Goal: Task Accomplishment & Management: Use online tool/utility

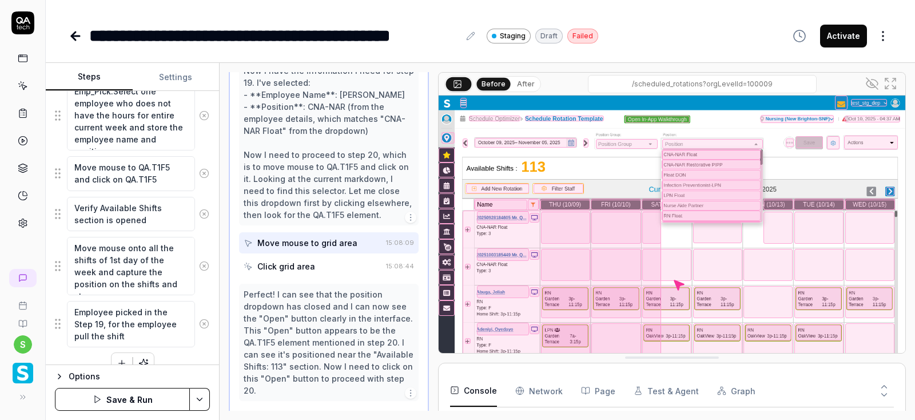
scroll to position [984, 0]
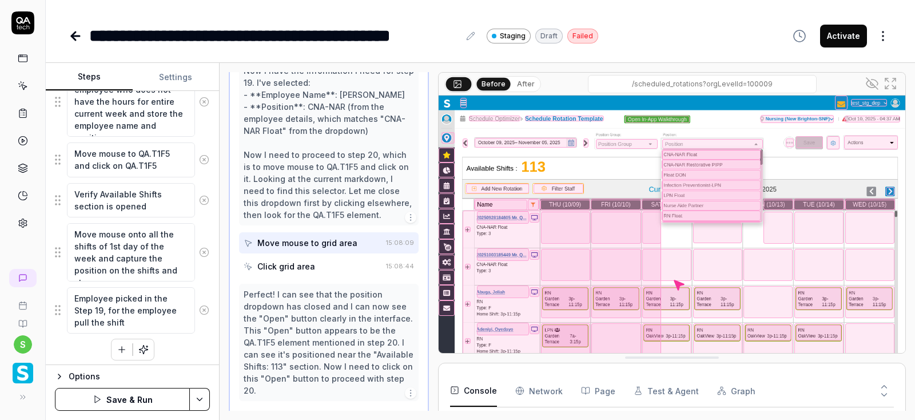
type textarea "Employee picked in the Step 19, for the employee pull the shift"
type textarea "*"
type textarea "Employee picked in the Step 19, for the employee pull the shif"
type textarea "*"
type textarea "Employee picked in the Step 19, for the employee pull the shi"
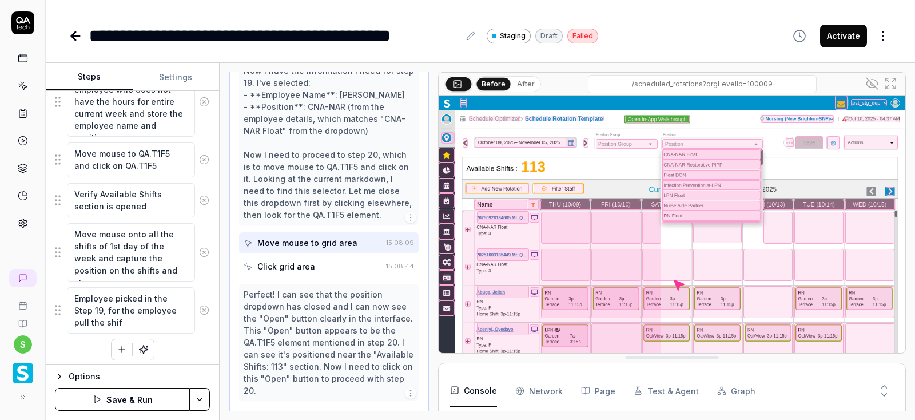
type textarea "*"
type textarea "Employee picked in the Step 19, for the employee pull the sh"
type textarea "*"
type textarea "Employee picked in the Step 19, for the employee pull the s"
type textarea "*"
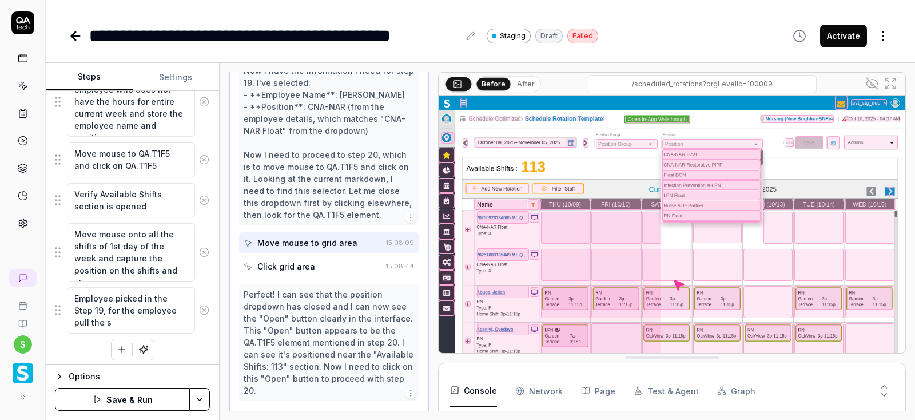
type textarea "Employee picked in the Step 19, for the employee pull the"
type textarea "*"
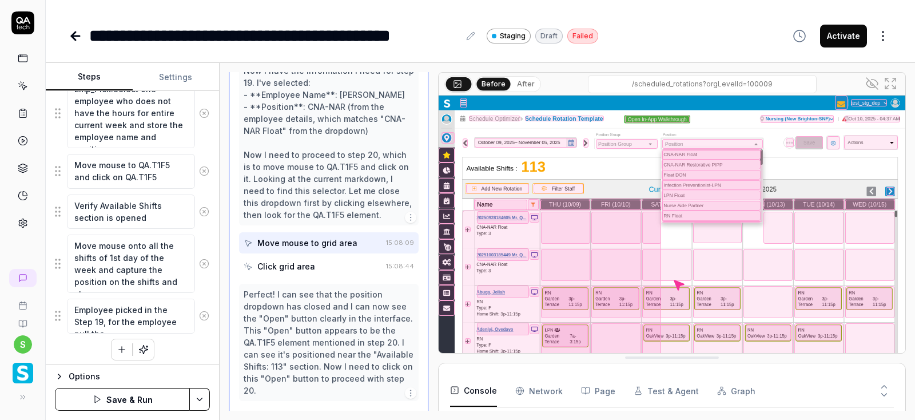
type textarea "Employee picked in the Step 19, for the employee pull the m"
type textarea "*"
type textarea "Employee picked in the Step 19, for the employee pull the ma"
type textarea "*"
type textarea "Employee picked in the Step 19, for the employee pull the mat"
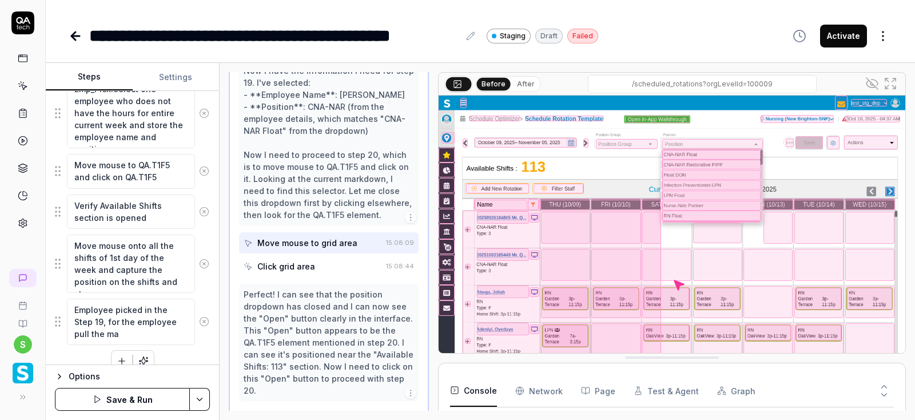
type textarea "*"
type textarea "Employee picked in the Step 19, for the employee pull the matc"
type textarea "*"
type textarea "Employee picked in the Step 19, for the employee pull the match"
type textarea "*"
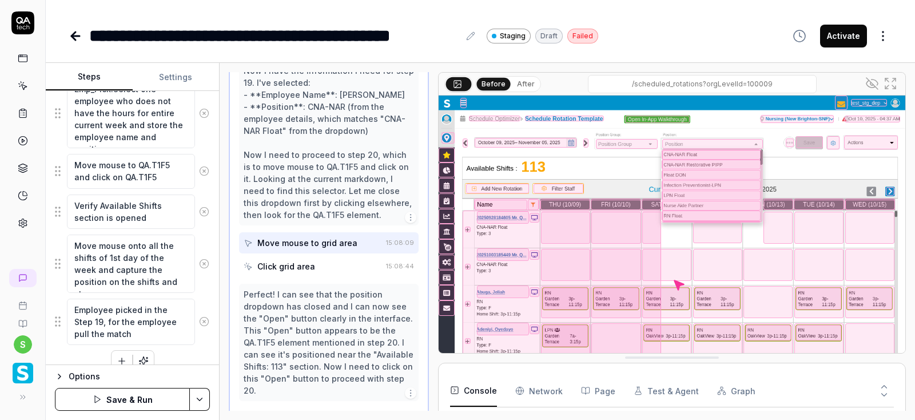
type textarea "Employee picked in the Step 19, for the employee pull the matche"
type textarea "*"
type textarea "Employee picked in the Step 19, for the employee pull the matched"
type textarea "*"
type textarea "Employee picked in the Step 19, for the employee pull the matched"
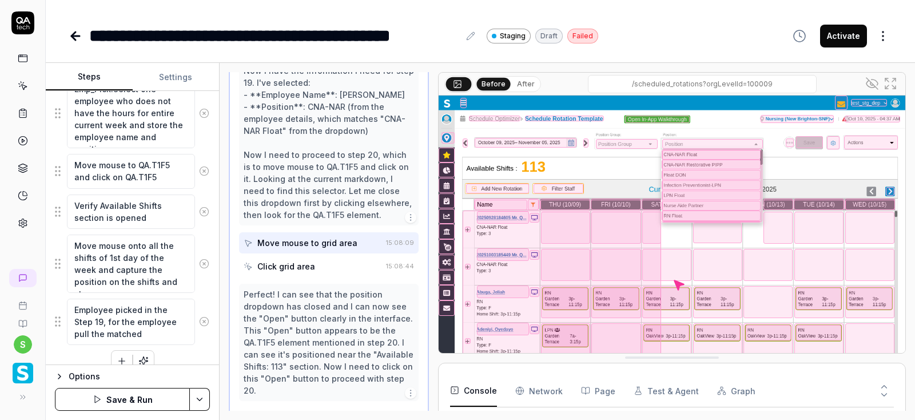
type textarea "*"
type textarea "Employee picked in the Step 19, for the employee pull the matched s"
type textarea "*"
type textarea "Employee picked in the Step 19, for the employee pull the matched sh"
type textarea "*"
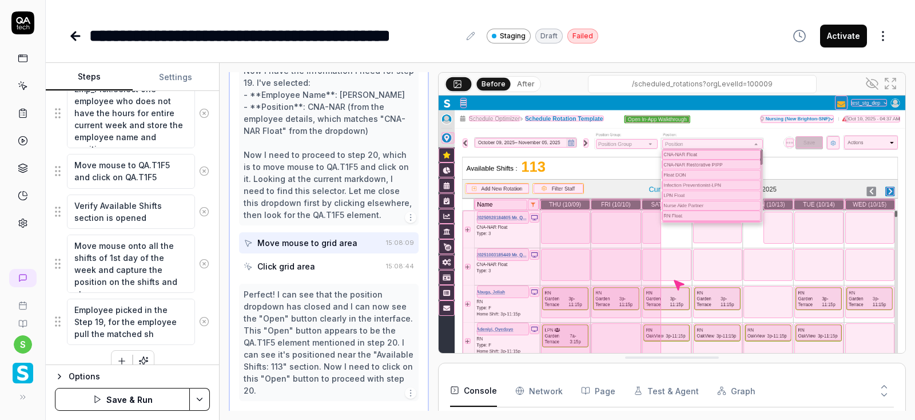
type textarea "Employee picked in the Step 19, for the employee pull the matched shi"
type textarea "*"
type textarea "Employee picked in the Step 19, for the employee pull the matched shif"
type textarea "*"
type textarea "Employee picked in the Step 19, for the employee pull the matched shift"
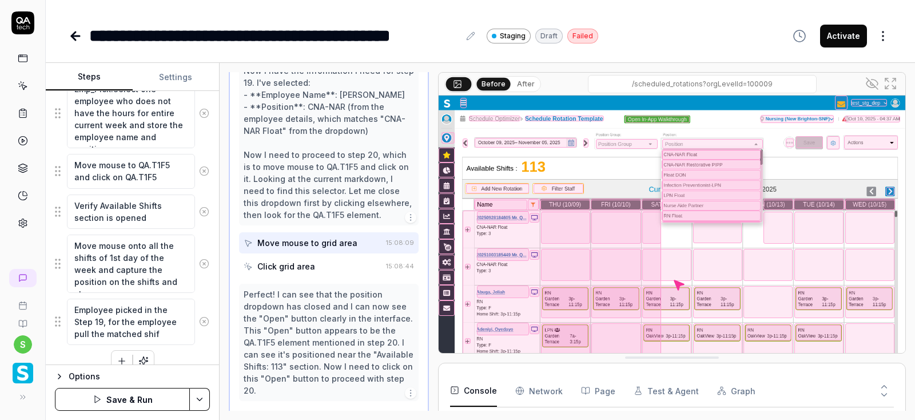
type textarea "*"
type textarea "Employee picked in the Step 19, for the employee pull the matched shift"
type textarea "*"
type textarea "Employee picked in the Step 19, for the employee pull the matched shift w"
type textarea "*"
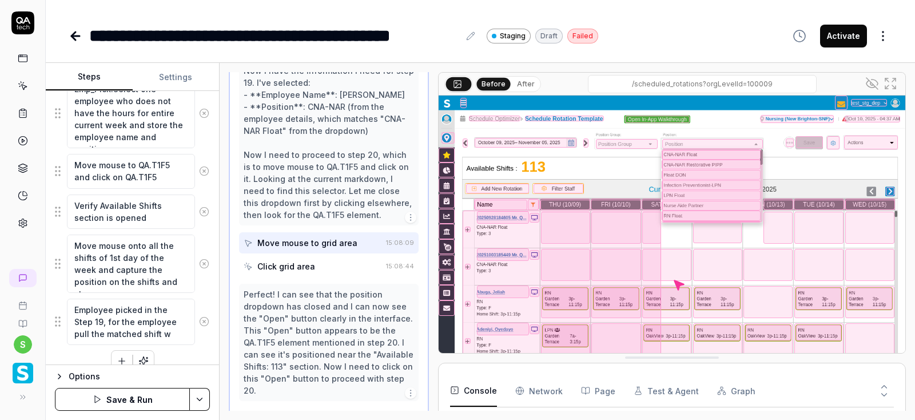
type textarea "Employee picked in the Step 19, for the employee pull the matched shift wi"
type textarea "*"
type textarea "Employee picked in the Step 19, for the employee pull the matched shift wit"
type textarea "*"
type textarea "Employee picked in the Step 19, for the employee pull the matched shift with"
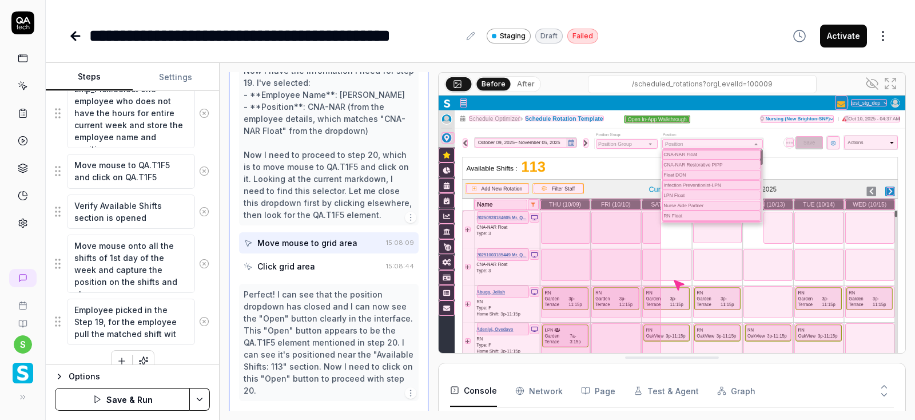
type textarea "*"
type textarea "Employee picked in the Step 19, for the employee pull the matched shift with"
type textarea "*"
type textarea "Employee picked in the Step 19, for the employee pull the matched shift with t"
type textarea "*"
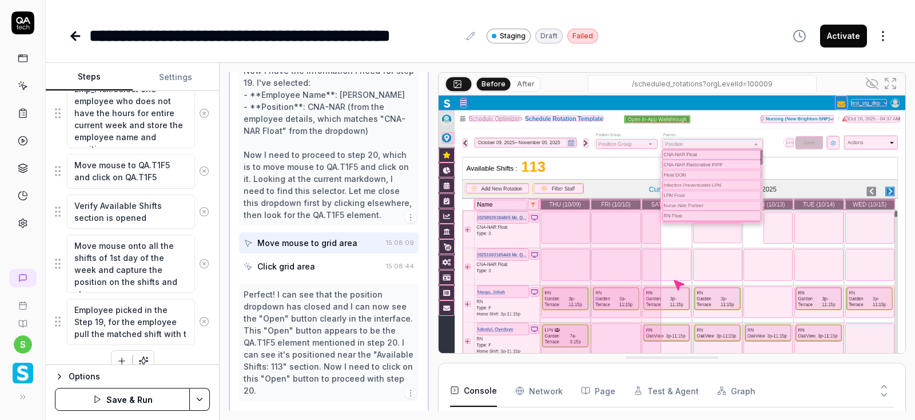
type textarea "Employee picked in the Step 19, for the employee pull the matched shift with th"
type textarea "*"
type textarea "Employee picked in the Step 19, for the employee pull the matched shift with the"
type textarea "*"
type textarea "Employee picked in the Step 19, for the employee pull the matched shift with the"
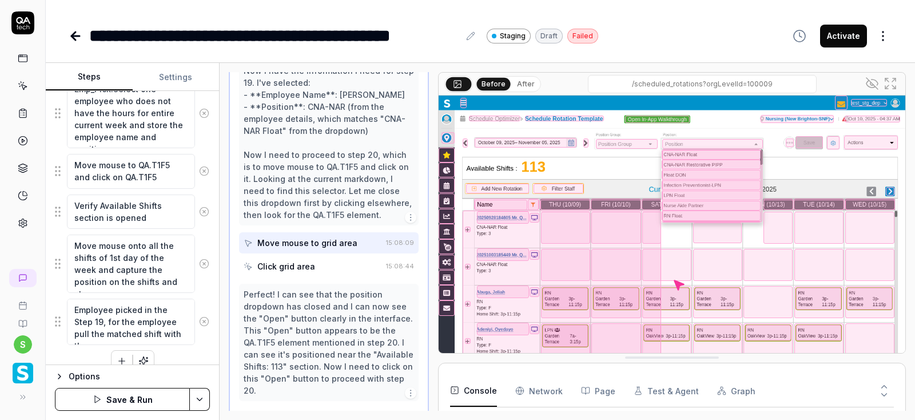
type textarea "*"
type textarea "Employee picked in the Step 19, for the employee pull the matched shift with th…"
type textarea "*"
type textarea "Employee picked in the Step 19, for the employee pull the matched shift with th…"
type textarea "*"
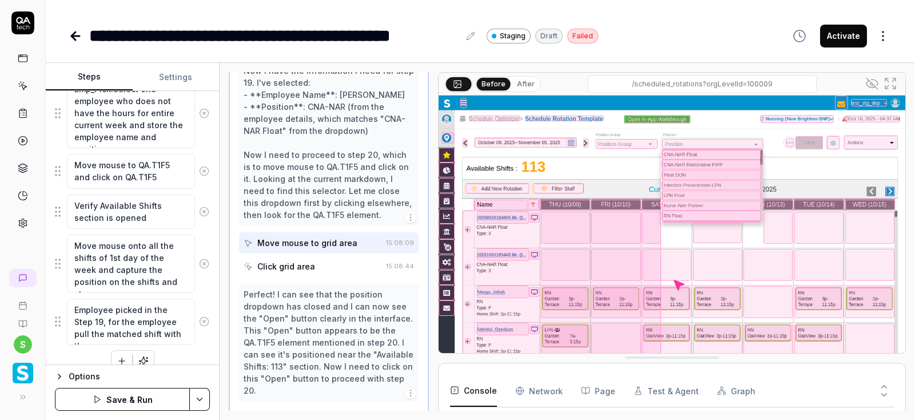
type textarea "Employee picked in the Step 19, for the employee pull the matched shift with th…"
type textarea "*"
type textarea "Employee picked in the Step 19, for the employee pull the matched shift with th…"
type textarea "*"
type textarea "Employee picked in the Step 19, for the employee pull the matched shift with th…"
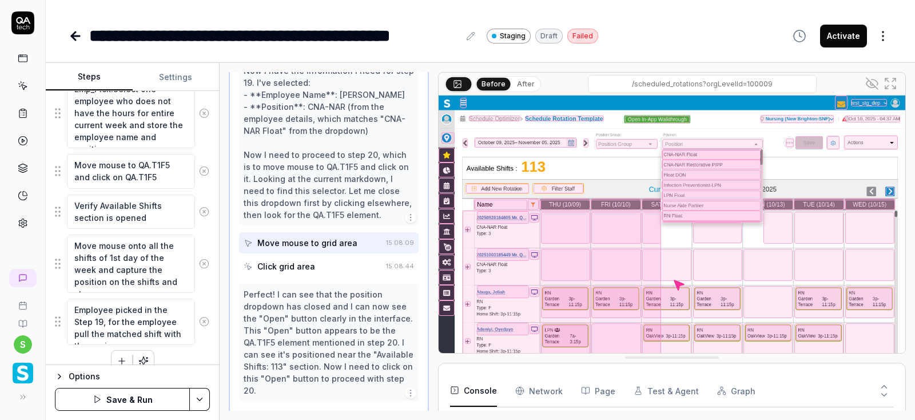
type textarea "*"
type textarea "Employee picked in the Step 19, for the employee pull the matched shift with th…"
type textarea "*"
type textarea "Employee picked in the Step 19, for the employee pull the matched shift with th…"
type textarea "*"
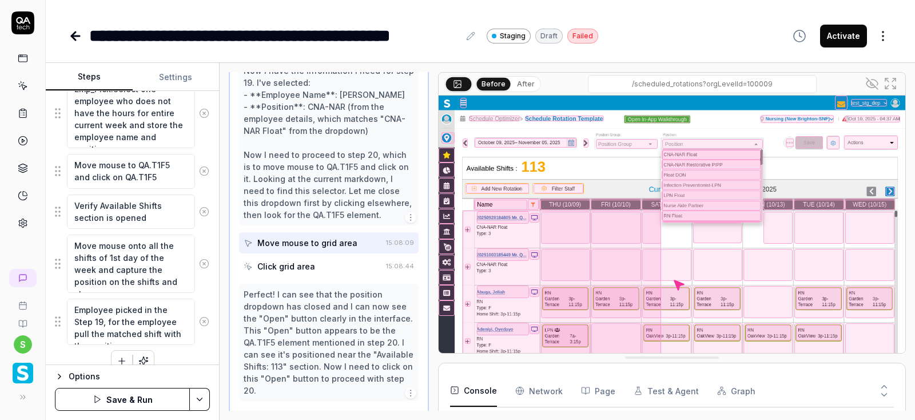
type textarea "Employee picked in the Step 19, for the employee pull the matched shift with th…"
type textarea "*"
type textarea "Employee picked in the Step 19, for the employee pull the matched shift with th…"
type textarea "*"
type textarea "Employee picked in the Step 19, for the employee pull the matched shift with th…"
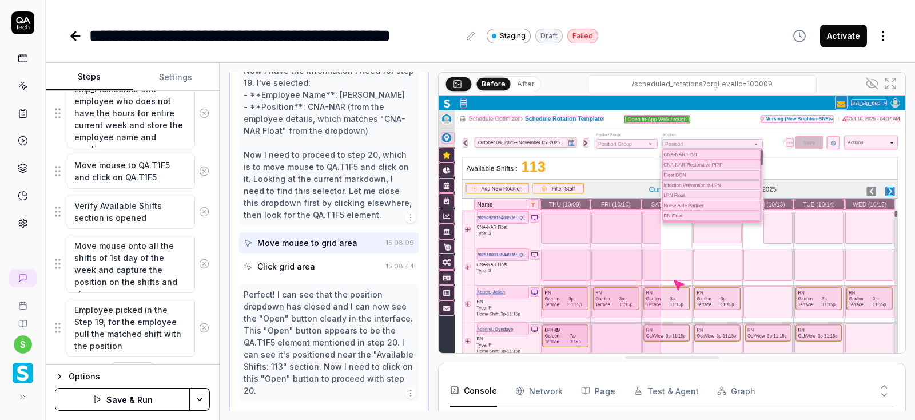
type textarea "*"
type textarea "Employee picked in the Step 19, for the employee pull the matched shift with th…"
type textarea "*"
type textarea "Employee picked in the Step 19, for the employee pull the matched shift with th…"
type textarea "*"
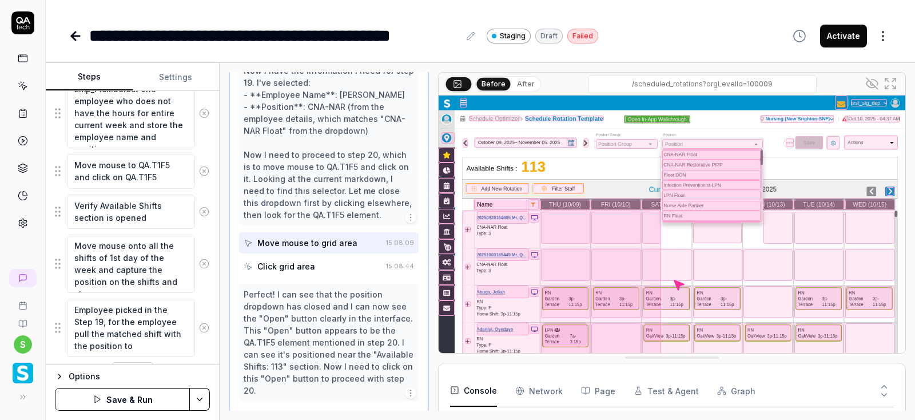
type textarea "Employee picked in the Step 19, for the employee pull the matched shift with th…"
type textarea "*"
type textarea "Employee picked in the Step 19, for the employee pull the matched shift with th…"
type textarea "*"
type textarea "Employee picked in the Step 19, for the employee pull the matched shift with th…"
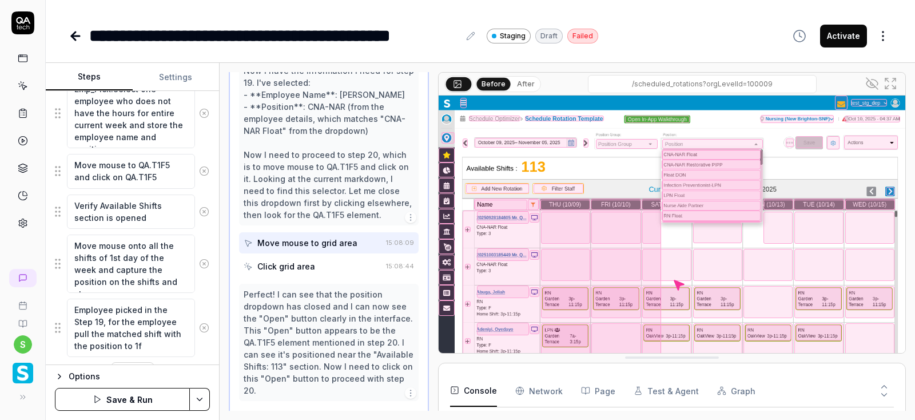
type textarea "*"
type textarea "Employee picked in the Step 19, for the employee pull the matched shift with th…"
type textarea "*"
type textarea "Employee picked in the Step 19, for the employee pull the matched shift with th…"
type textarea "*"
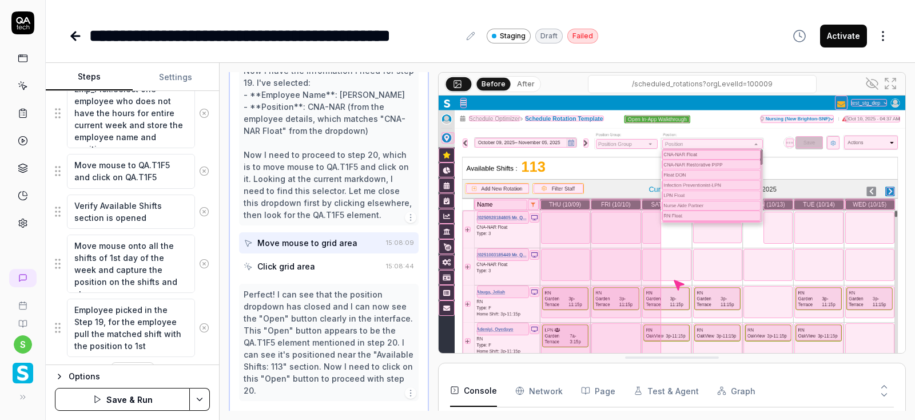
type textarea "Employee picked in the Step 19, for the employee pull the matched shift with th…"
type textarea "*"
type textarea "Employee picked in the Step 19, for the employee pull the matched shift with th…"
type textarea "*"
type textarea "Employee picked in the Step 19, for the employee pull the matched shift with th…"
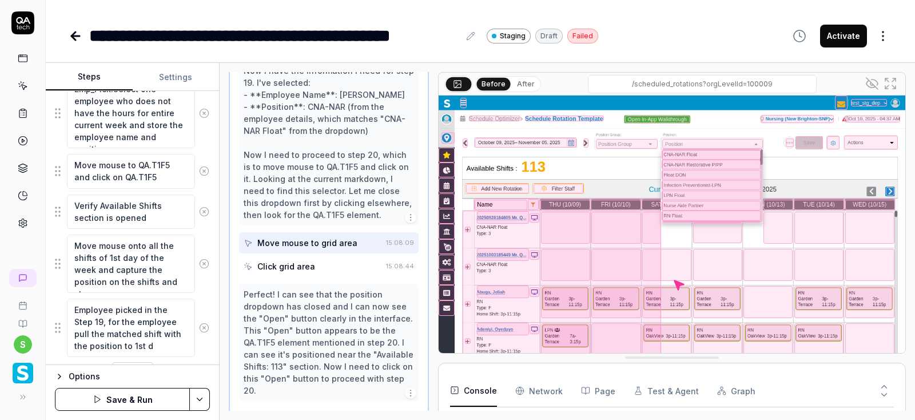
type textarea "*"
type textarea "Employee picked in the Step 19, for the employee pull the matched shift with th…"
type textarea "*"
type textarea "Employee picked in the Step 19, for the employee pull the matched shift with th…"
type textarea "*"
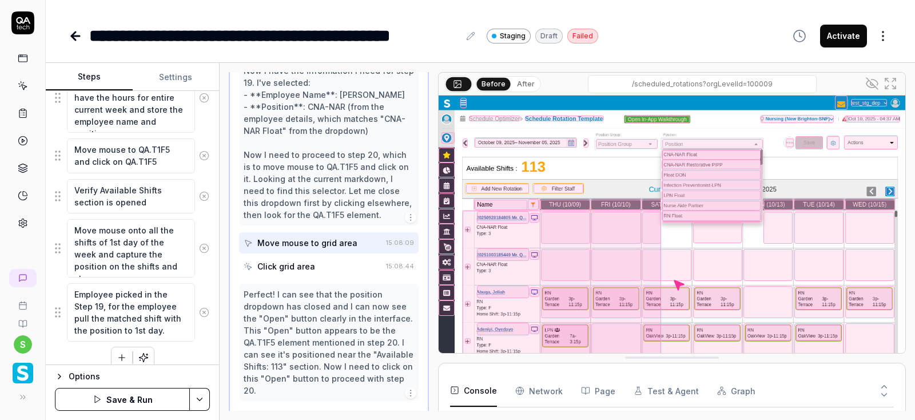
scroll to position [996, 0]
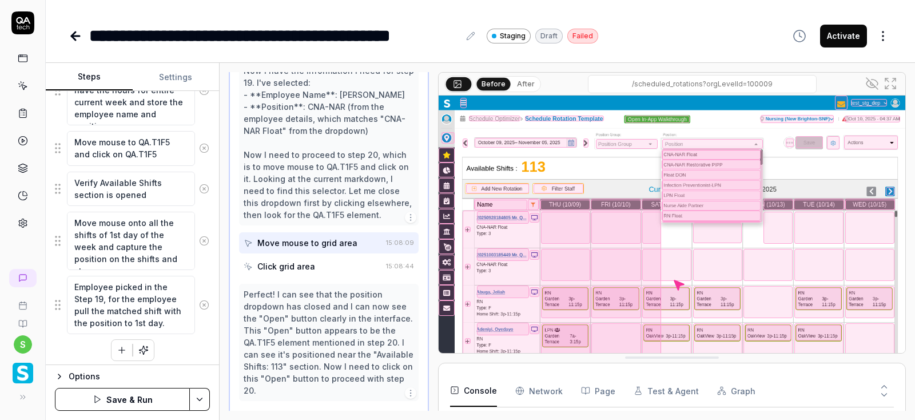
type textarea "Employee picked in the Step 19, for the employee pull the matched shift with th…"
click at [199, 398] on html "**********" at bounding box center [457, 210] width 915 height 420
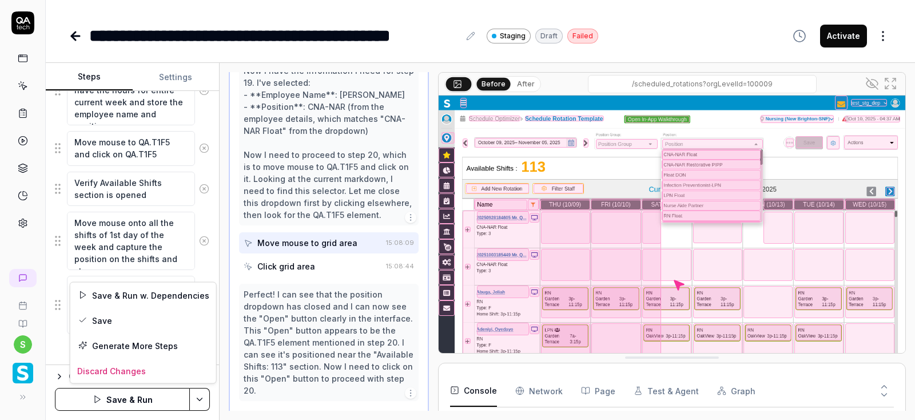
scroll to position [283, 0]
click at [112, 319] on div "Save" at bounding box center [143, 320] width 146 height 25
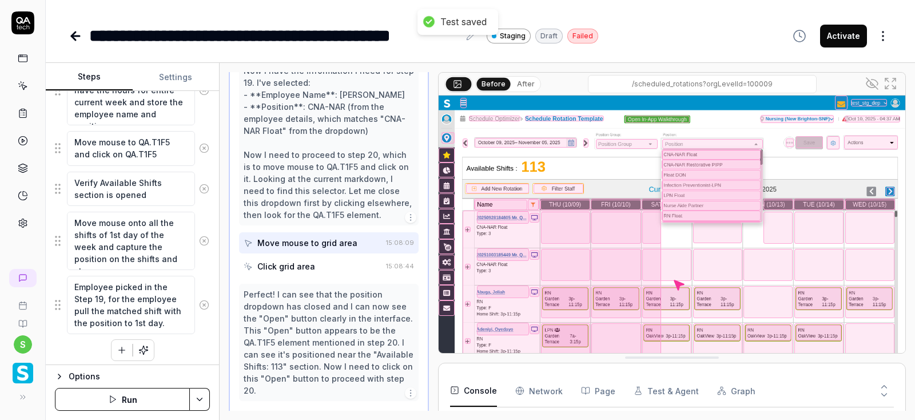
scroll to position [867, 0]
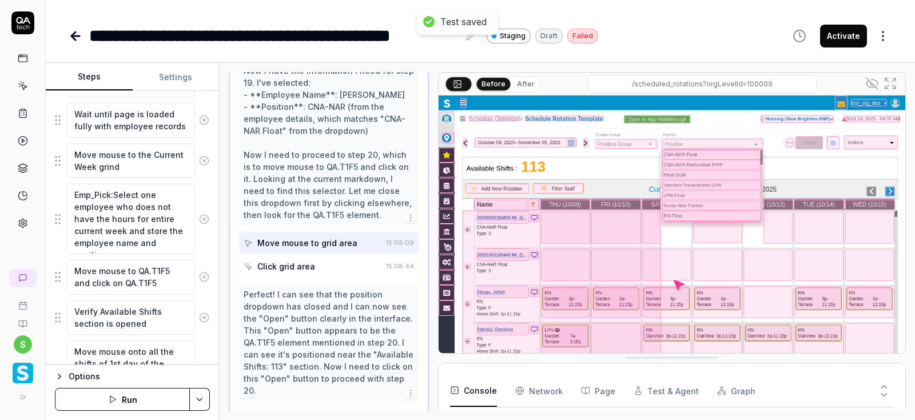
click at [136, 402] on button "Run" at bounding box center [122, 399] width 135 height 23
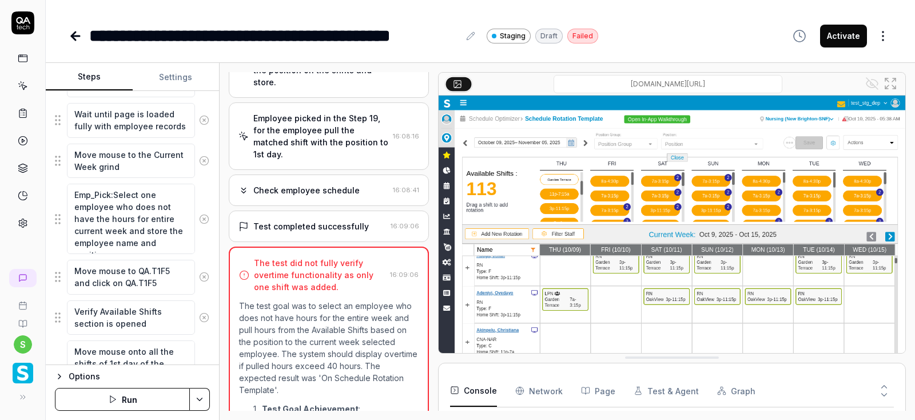
scroll to position [471, 0]
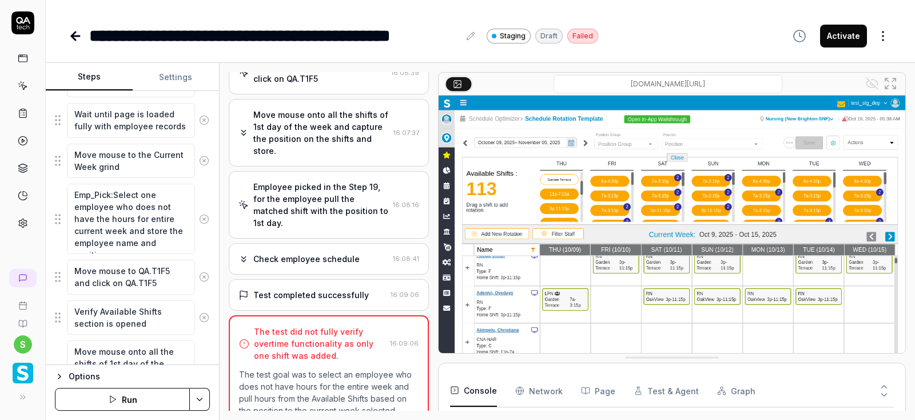
click at [330, 181] on div "Employee picked in the Step 19, for the employee pull the matched shift with th…" at bounding box center [320, 205] width 135 height 48
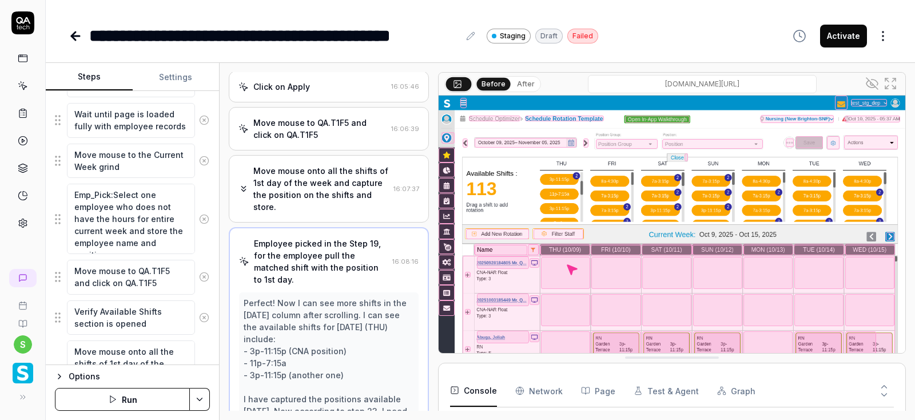
scroll to position [411, 0]
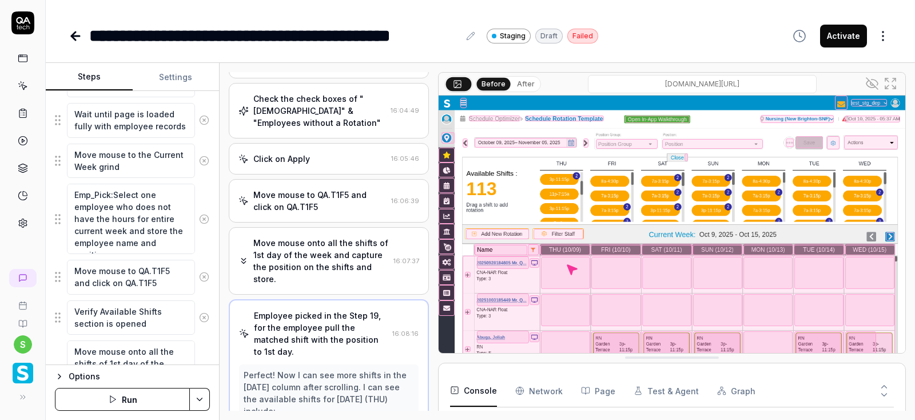
click at [356, 237] on div "Move mouse onto all the shifts of 1st day of the week and capture the position …" at bounding box center [321, 261] width 136 height 48
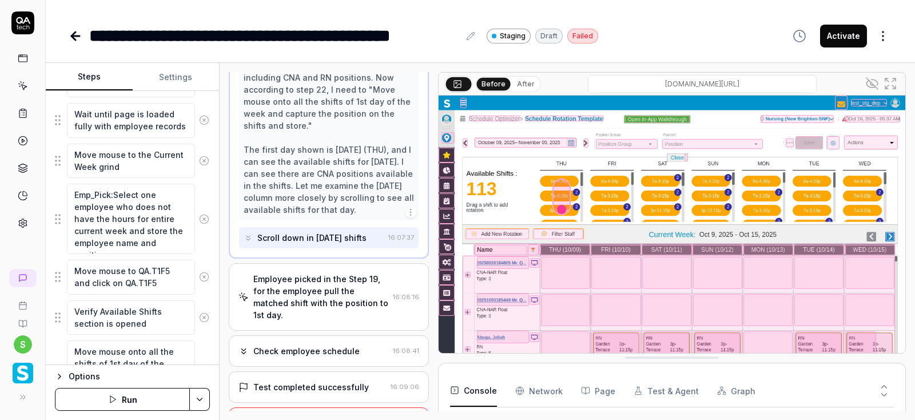
click at [310, 273] on div "Employee picked in the Step 19, for the employee pull the matched shift with th…" at bounding box center [320, 297] width 135 height 48
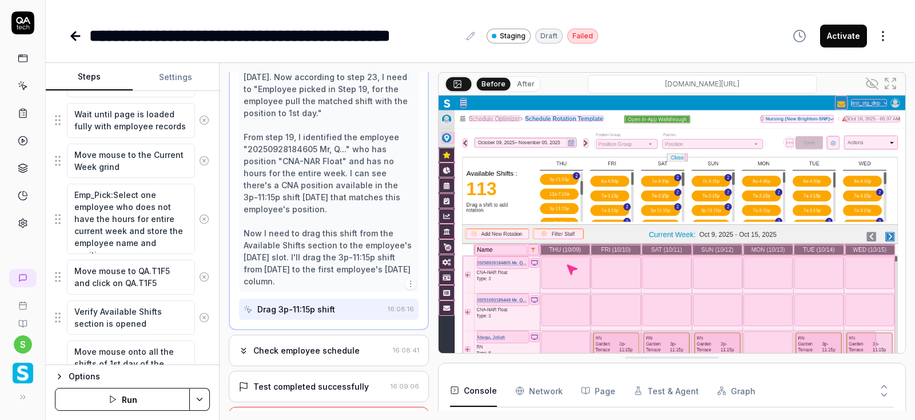
click at [316, 335] on div "Check employee schedule 16:08:41" at bounding box center [329, 350] width 200 height 31
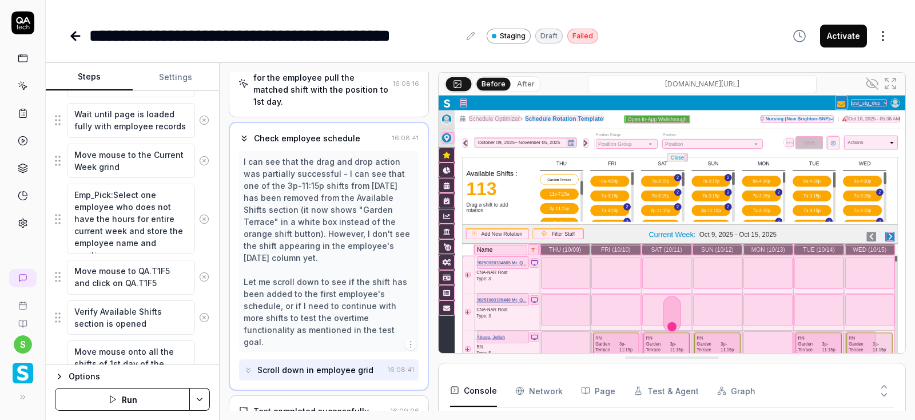
click at [328, 405] on div "Test completed successfully" at bounding box center [311, 411] width 116 height 12
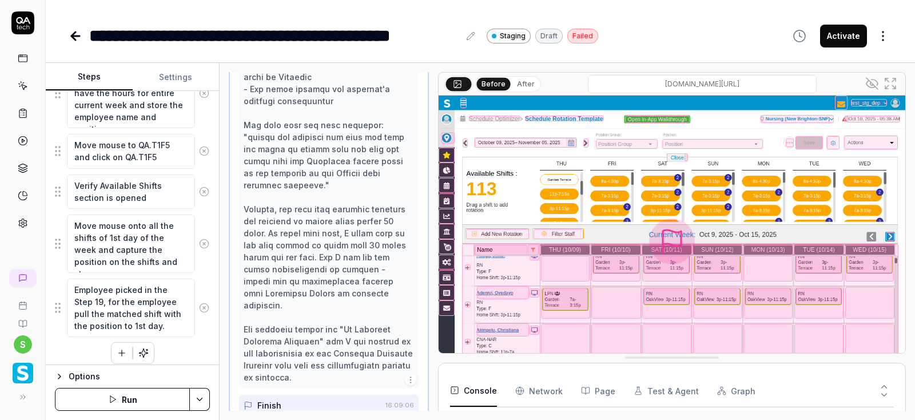
scroll to position [996, 0]
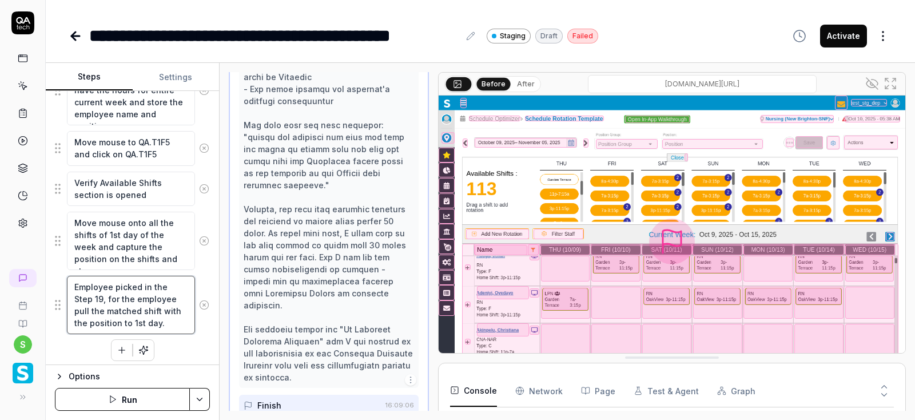
click at [161, 314] on textarea "Employee picked in the Step 19, for the employee pull the matched shift with th…" at bounding box center [131, 305] width 128 height 58
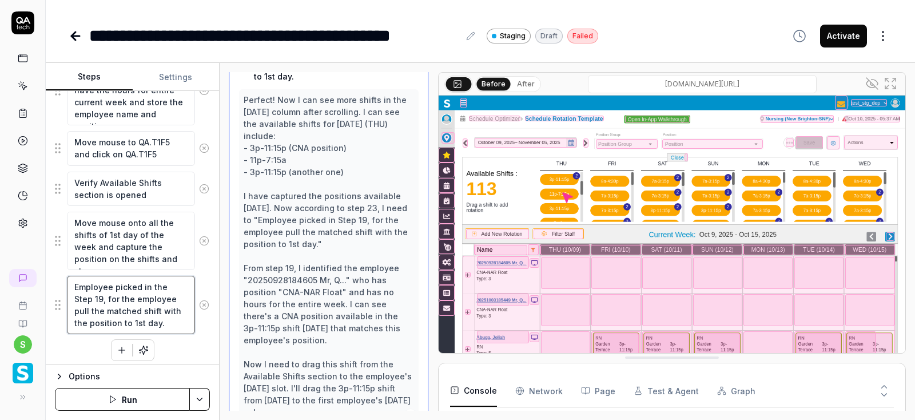
scroll to position [617, 0]
type textarea "*"
type textarea "Employee picked in the Step 19, for the employee pull the matched shift with th…"
type textarea "*"
type textarea "Employee picked in the Step 19, for the employee pull the matched shift with th…"
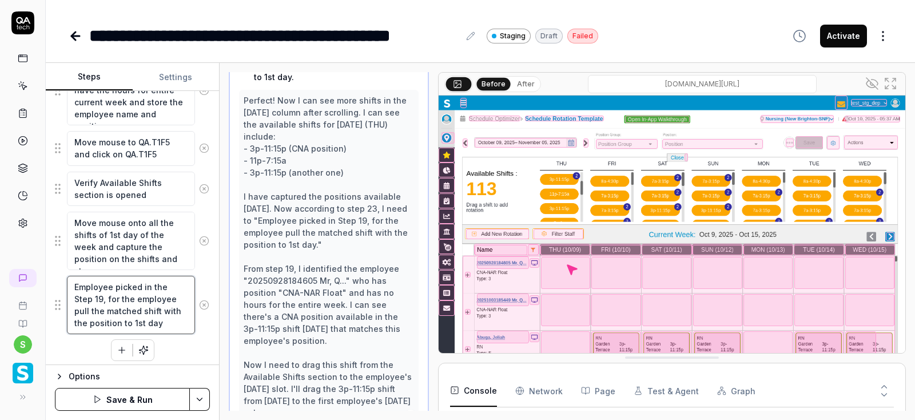
type textarea "*"
type textarea "Employee picked in the Step 19, for the employee pull the matched shift with th…"
type textarea "*"
type textarea "Employee picked in the Step 19, for the employee pull the matched shift with th…"
type textarea "*"
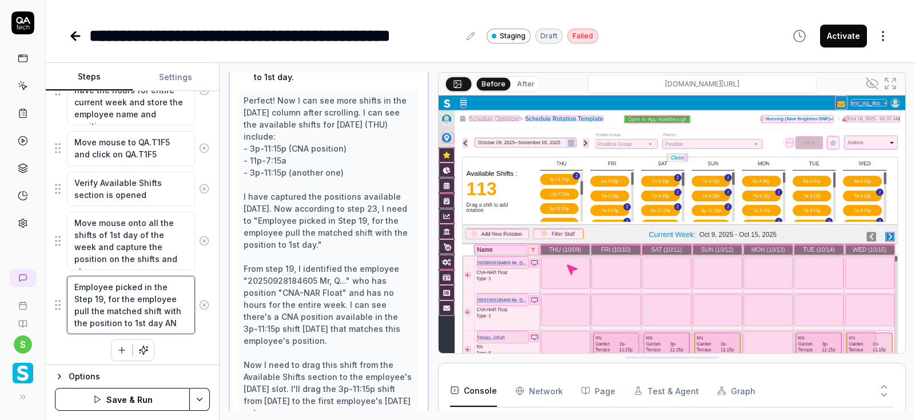
type textarea "Employee picked in the Step 19, for the employee pull the matched shift with th…"
type textarea "*"
type textarea "Employee picked in the Step 19, for the employee pull the matched shift with th…"
type textarea "*"
type textarea "Employee picked in the Step 19, for the employee pull the matched shift with th…"
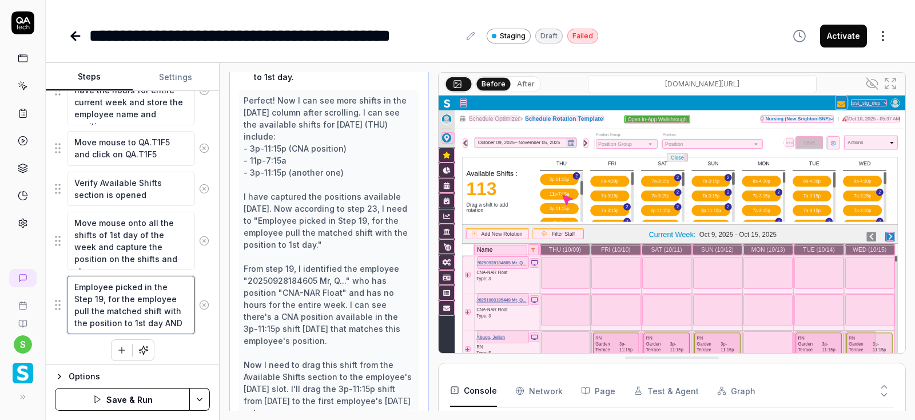
type textarea "*"
type textarea "Employee picked in the Step 19, for the employee pull the matched shift with th…"
type textarea "*"
type textarea "Employee picked in the Step 19, for the employee pull the matched shift with th…"
type textarea "*"
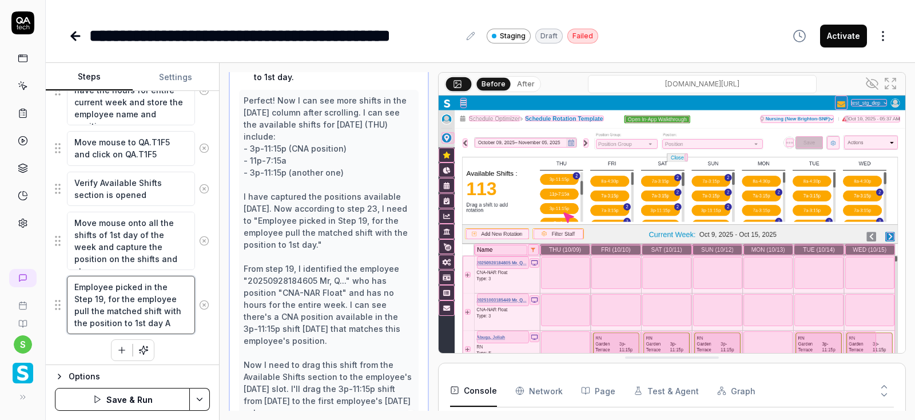
type textarea "Employee picked in the Step 19, for the employee pull the matched shift with th…"
type textarea "*"
type textarea "Employee picked in the Step 19, for the employee pull the matched shift with th…"
type textarea "*"
type textarea "Employee picked in the Step 19, for the employee pull the matched shift with th…"
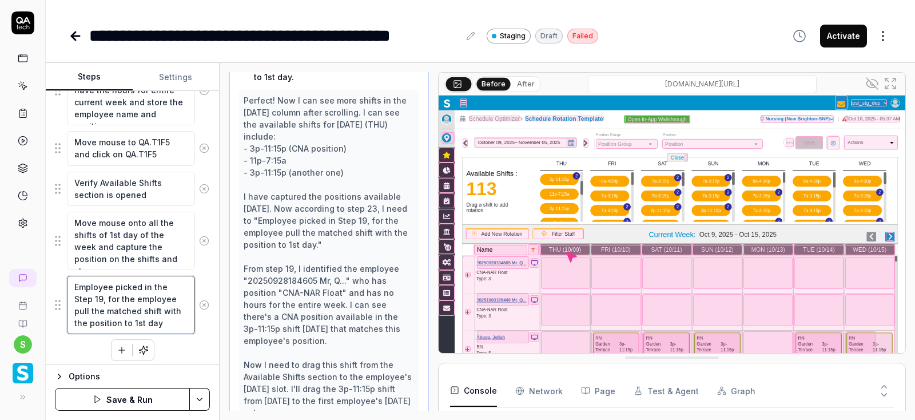
type textarea "*"
type textarea "Employee picked in the Step 19, for the employee pull the matched shift with th…"
type textarea "*"
type textarea "Employee picked in the Step 19, for the employee pull the matched shift with th…"
type textarea "*"
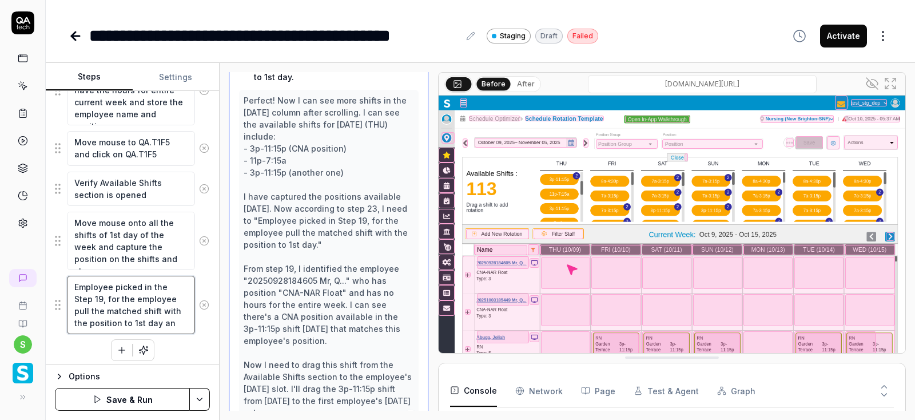
type textarea "Employee picked in the Step 19, for the employee pull the matched shift with th…"
type textarea "*"
type textarea "Employee picked in the Step 19, for the employee pull the matched shift with th…"
type textarea "*"
type textarea "Employee picked in the Step 19, for the employee pull the matched shift with th…"
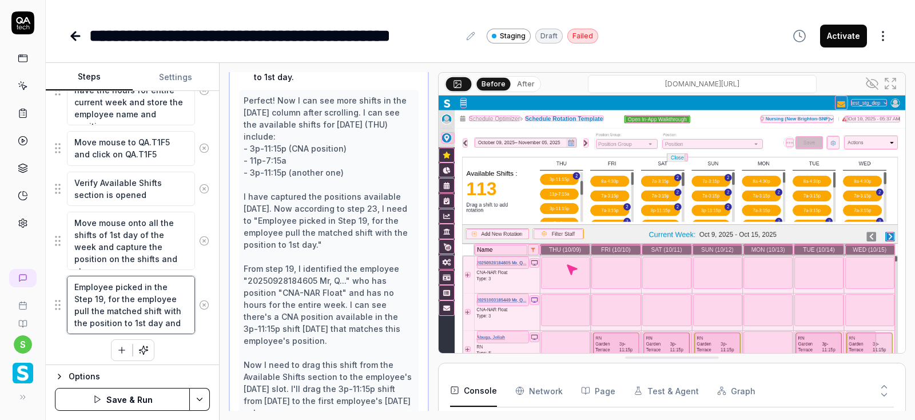
type textarea "*"
type textarea "Employee picked in the Step 19, for the employee pull the matched shift with th…"
type textarea "*"
type textarea "Employee picked in the Step 19, for the employee pull the matched shift with th…"
type textarea "*"
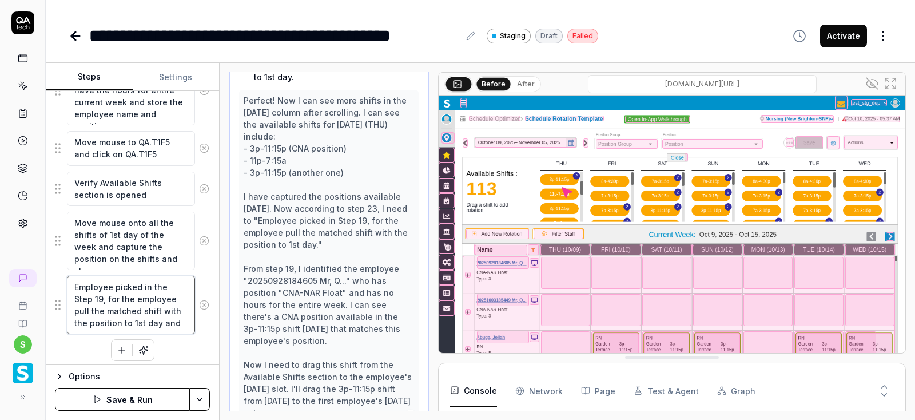
type textarea "Employee picked in the Step 19, for the employee pull the matched shift with th…"
type textarea "*"
type textarea "Employee picked in the Step 19, for the employee pull the matched shift with th…"
type textarea "*"
type textarea "Employee picked in the Step 19, for the employee pull the matched shift with th…"
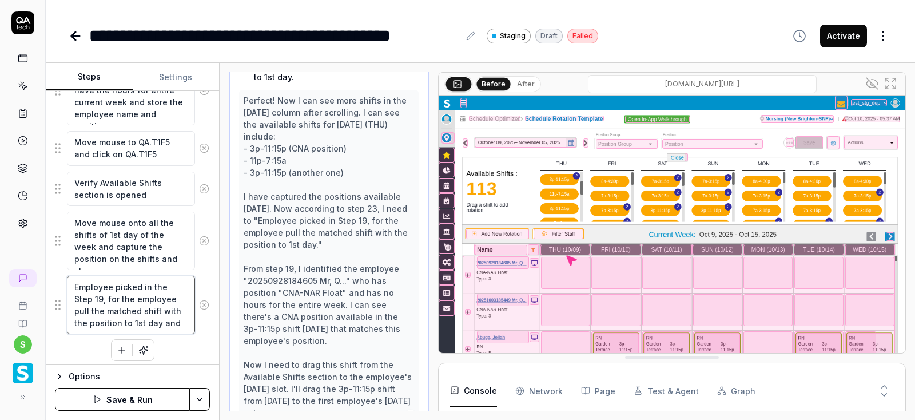
type textarea "*"
type textarea "Employee picked in the Step 19, for the employee pull the matched shift with th…"
type textarea "*"
type textarea "Employee picked in the Step 19, for the employee pull the matched shift with th…"
type textarea "*"
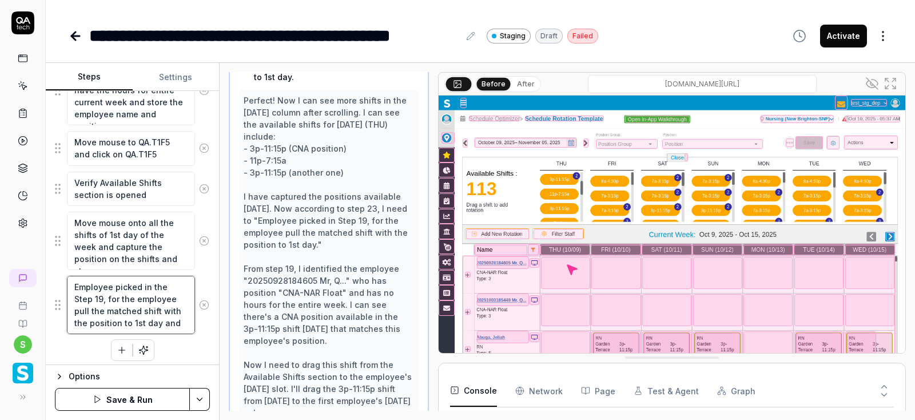
type textarea "Employee picked in the Step 19, for the employee pull the matched shift with th…"
type textarea "*"
type textarea "Employee picked in the Step 19, for the employee pull the matched shift with th…"
type textarea "*"
type textarea "Employee picked in the Step 19, for the employee pull the matched shift with th…"
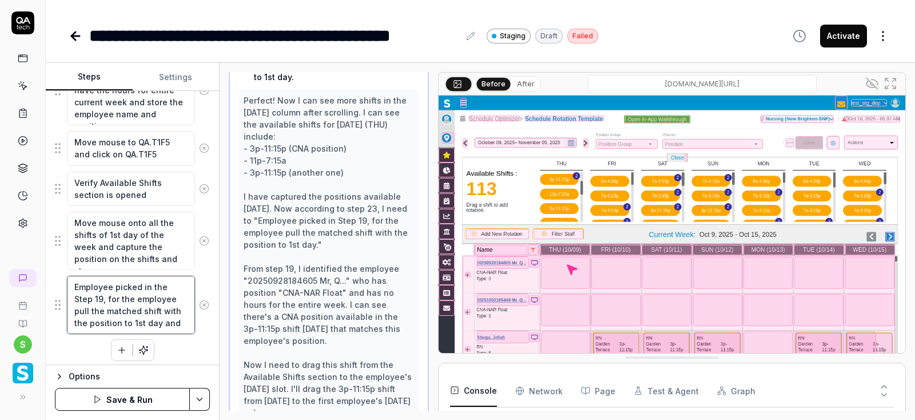
type textarea "*"
type textarea "Employee picked in the Step 19, for the employee pull the matched shift with th…"
type textarea "*"
type textarea "Employee picked in the Step 19, for the employee pull the matched shift with th…"
type textarea "*"
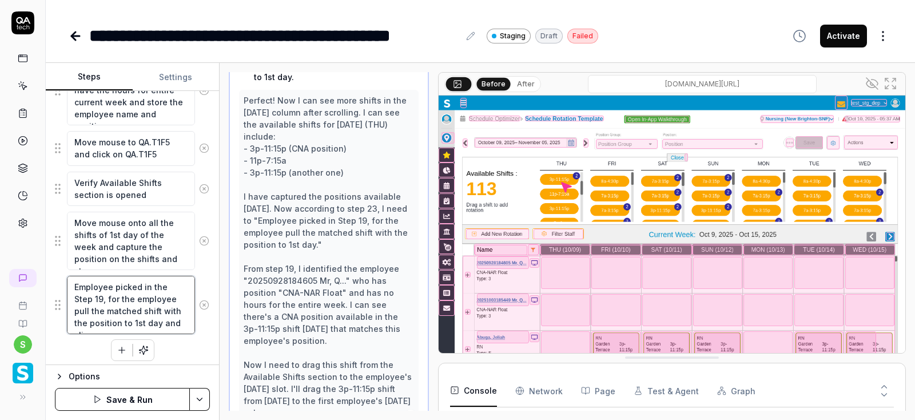
type textarea "Employee picked in the Step 19, for the employee pull the matched shift with th…"
type textarea "*"
type textarea "Employee picked in the Step 19, for the employee pull the matched shift with th…"
type textarea "*"
type textarea "Employee picked in the Step 19, for the employee pull the matched shift with th…"
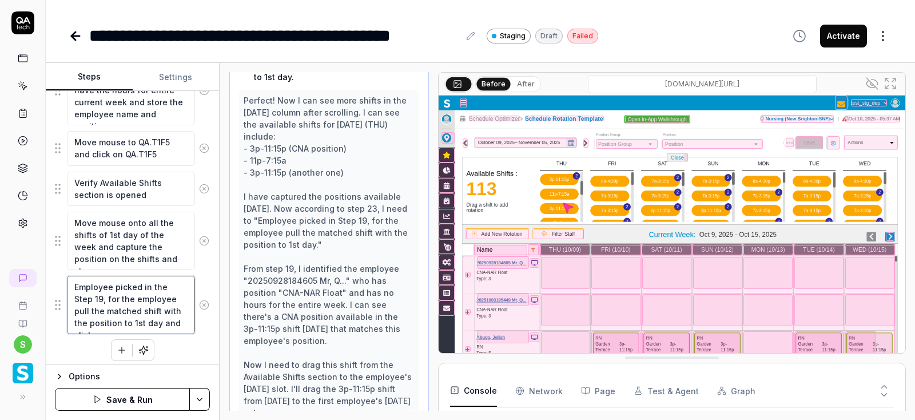
type textarea "*"
type textarea "Employee picked in the Step 19, for the employee pull the matched shift with th…"
type textarea "*"
type textarea "Employee picked in the Step 19, for the employee pull the matched shift with th…"
type textarea "*"
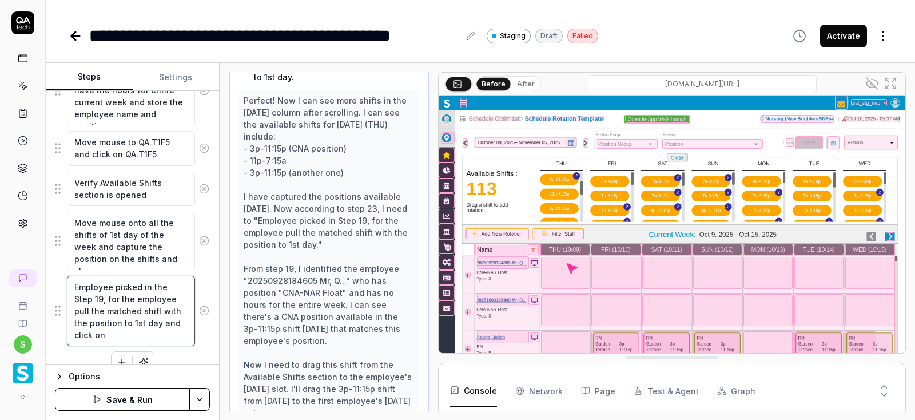
type textarea "Employee picked in the Step 19, for the employee pull the matched shift with th…"
type textarea "*"
type textarea "Employee picked in the Step 19, for the employee pull the matched shift with th…"
type textarea "*"
type textarea "Employee picked in the Step 19, for the employee pull the matched shift with th…"
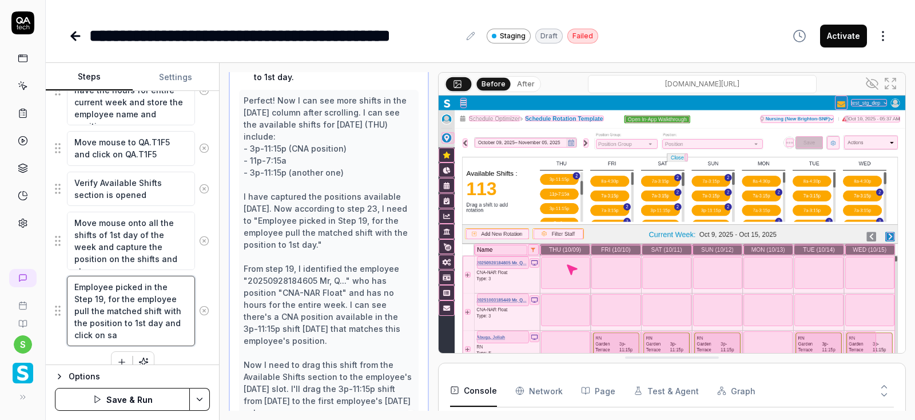
type textarea "*"
type textarea "Employee picked in the Step 19, for the employee pull the matched shift with th…"
type textarea "*"
type textarea "Employee picked in the Step 19, for the employee pull the matched shift with th…"
type textarea "*"
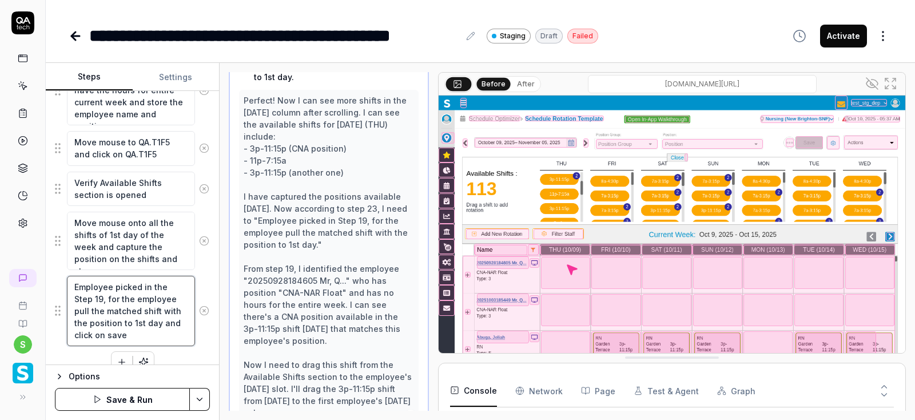
type textarea "Employee picked in the Step 19, for the employee pull the matched shift with th…"
type textarea "*"
type textarea "Employee picked in the Step 19, for the employee pull the matched shift with th…"
type textarea "*"
type textarea "Employee picked in the Step 19, for the employee pull the matched shift with th…"
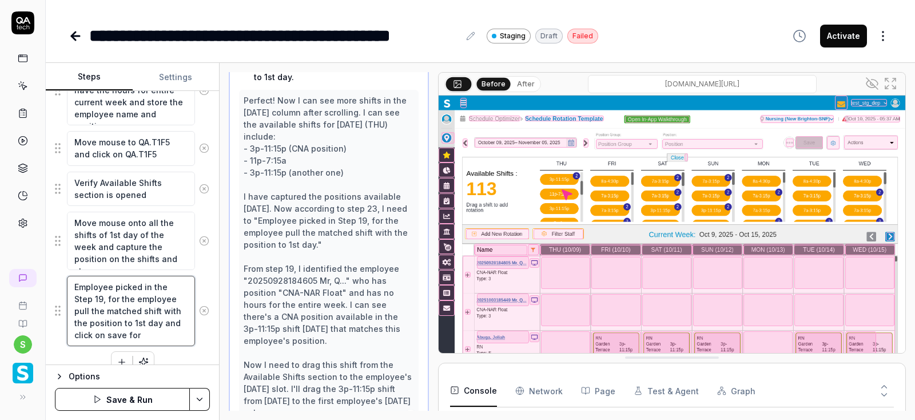
type textarea "*"
type textarea "Employee picked in the Step 19, for the employee pull the matched shift with th…"
type textarea "*"
type textarea "Employee picked in the Step 19, for the employee pull the matched shift with th…"
type textarea "*"
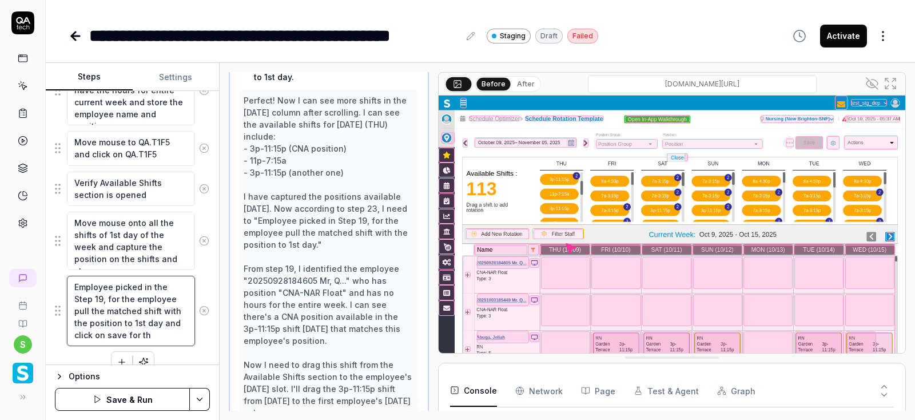
type textarea "Employee picked in the Step 19, for the employee pull the matched shift with th…"
type textarea "*"
type textarea "Employee picked in the Step 19, for the employee pull the matched shift with th…"
type textarea "*"
type textarea "Employee picked in the Step 19, for the employee pull the matched shift with th…"
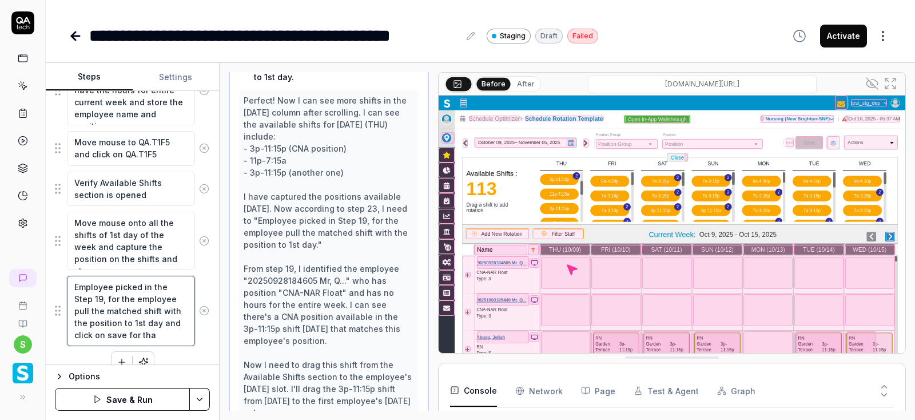
type textarea "*"
type textarea "Employee picked in the Step 19, for the employee pull the matched shift with th…"
type textarea "*"
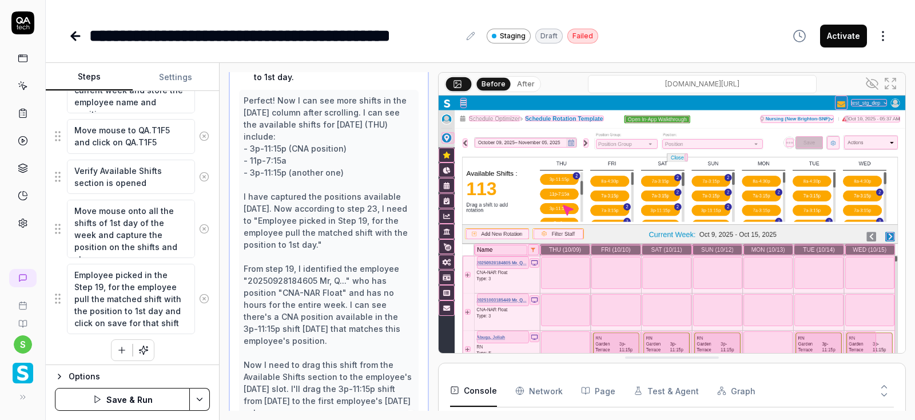
click at [202, 397] on html "**********" at bounding box center [457, 210] width 915 height 420
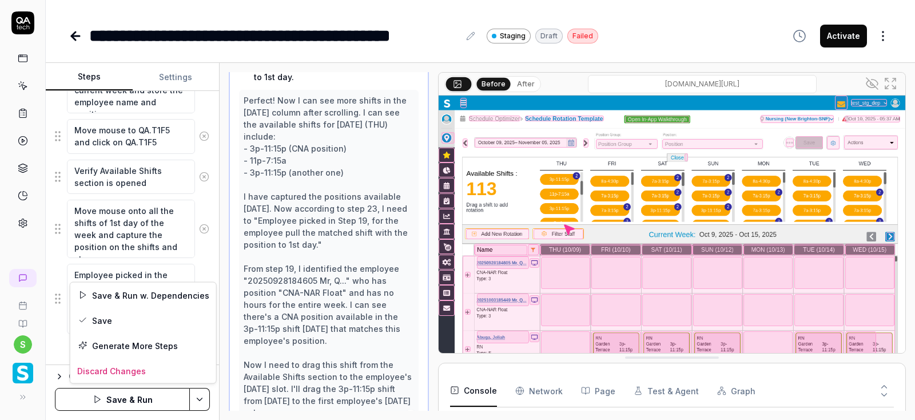
scroll to position [88, 0]
click at [113, 315] on div "Save" at bounding box center [143, 320] width 146 height 25
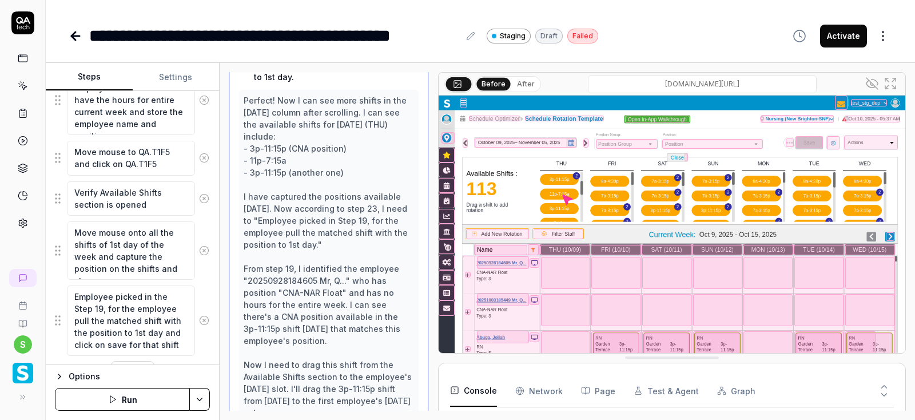
scroll to position [1008, 0]
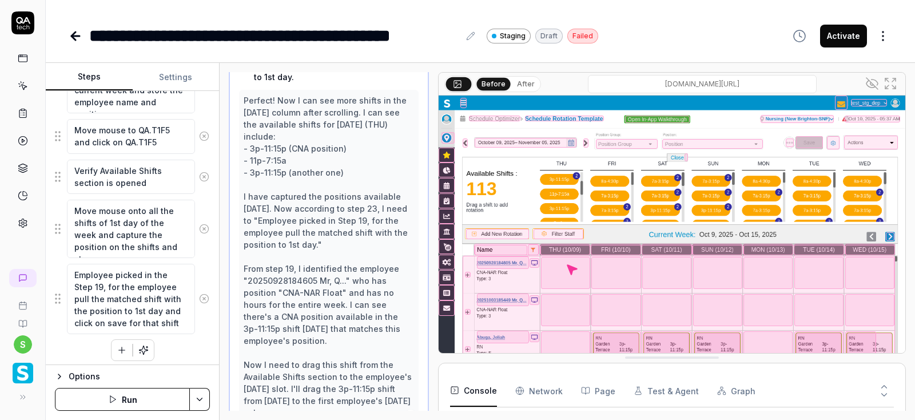
click at [125, 346] on icon "button" at bounding box center [122, 350] width 10 height 10
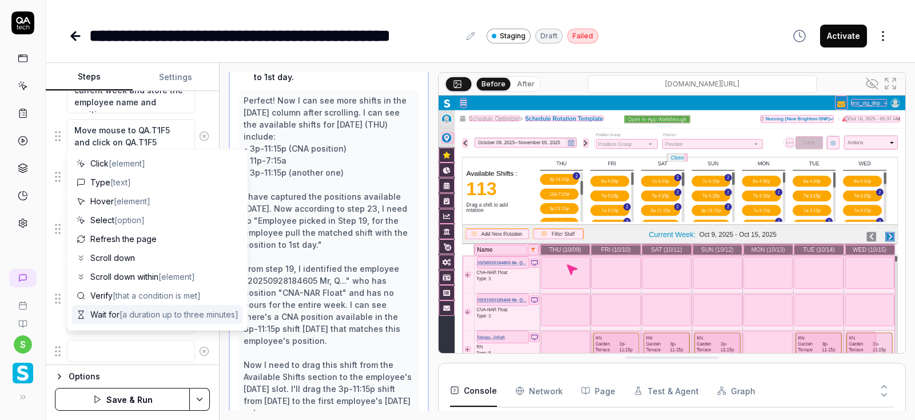
click at [443, 13] on div "**********" at bounding box center [481, 24] width 870 height 49
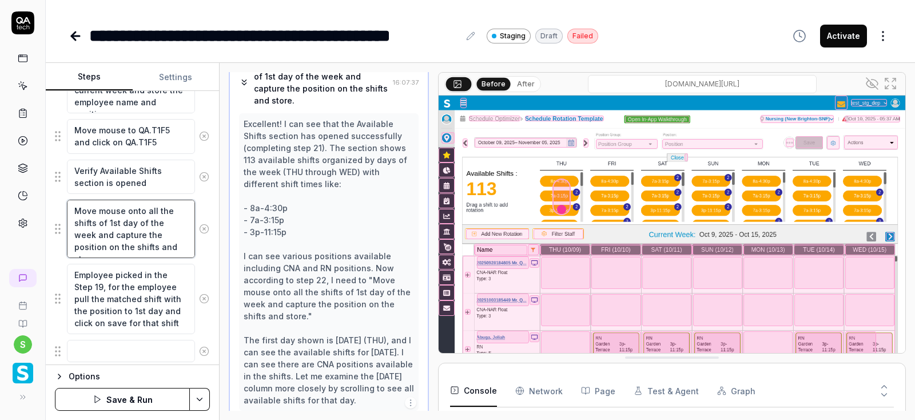
scroll to position [521, 0]
drag, startPoint x: 156, startPoint y: 243, endPoint x: 73, endPoint y: 196, distance: 95.0
click at [73, 200] on textarea "Move mouse onto all the shifts of 1st day of the week and capture the position …" at bounding box center [131, 229] width 128 height 58
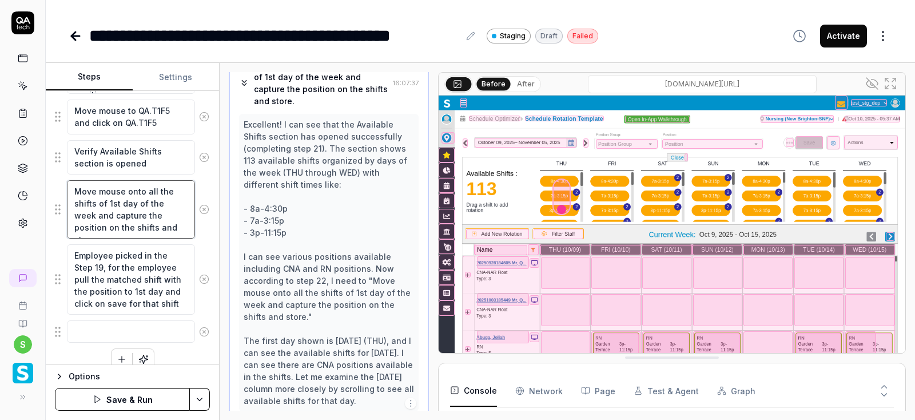
scroll to position [1036, 0]
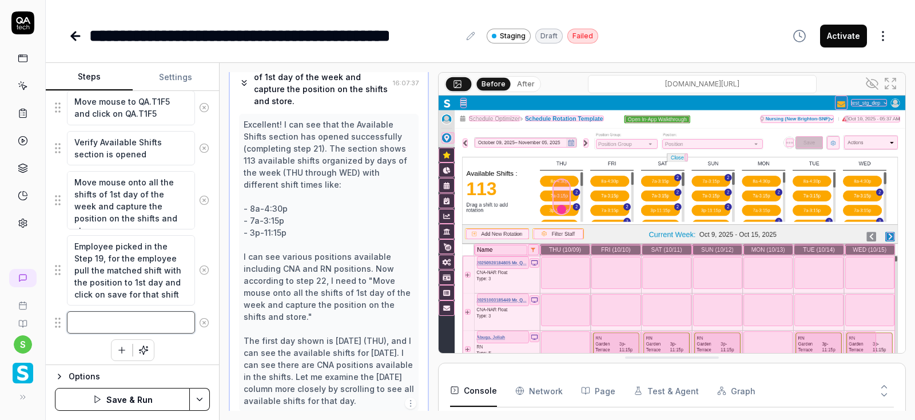
click at [87, 312] on textarea at bounding box center [131, 322] width 128 height 22
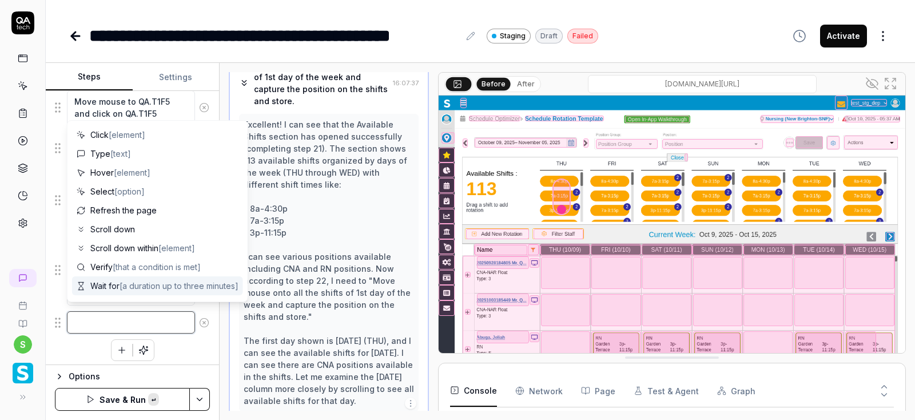
paste textarea "Move mouse onto all the shifts of 1st day of the week and capture the position …"
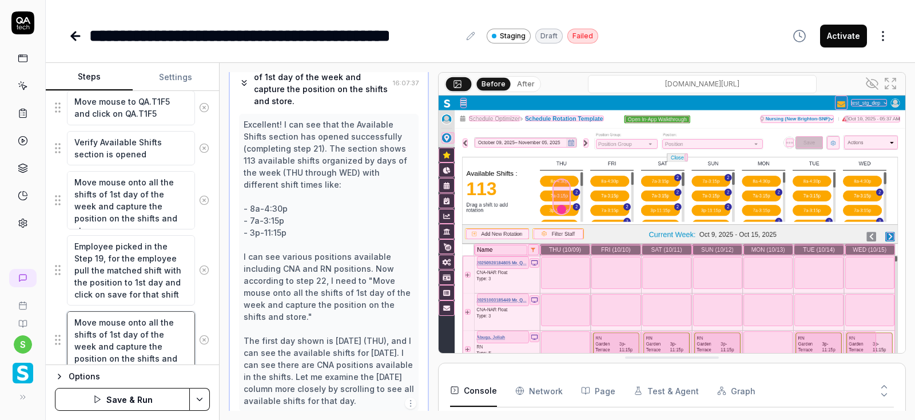
click at [110, 327] on textarea "Move mouse onto all the shifts of 1st day of the week and capture the position …" at bounding box center [131, 340] width 128 height 58
click at [164, 292] on textarea "Employee picked in the Step 19, for the employee pull the matched shift with th…" at bounding box center [131, 270] width 128 height 70
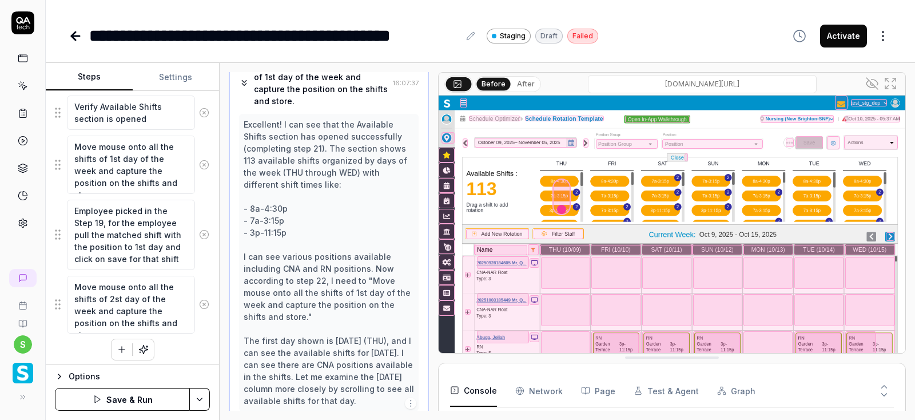
click at [125, 345] on icon "button" at bounding box center [122, 349] width 10 height 10
click at [330, 183] on div "Excellent! I can see that the Available Shifts section has opened successfully …" at bounding box center [329, 262] width 171 height 288
drag, startPoint x: 173, startPoint y: 253, endPoint x: 59, endPoint y: 202, distance: 125.0
click at [67, 202] on textarea "Employee picked in the Step 19, for the employee pull the matched shift with th…" at bounding box center [131, 235] width 128 height 70
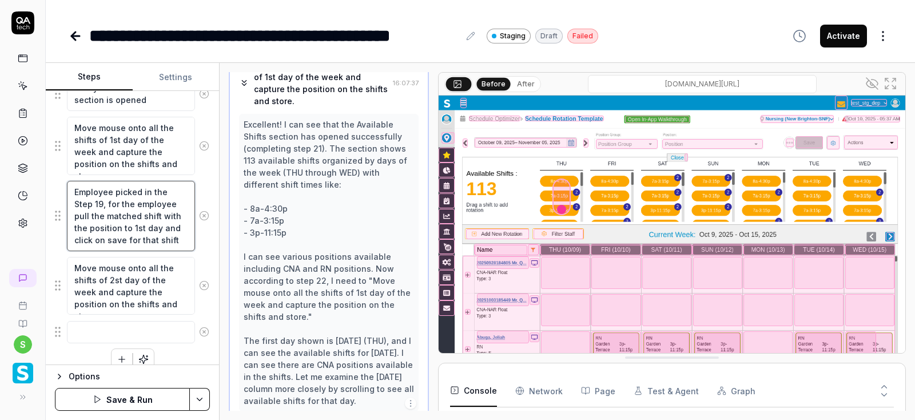
scroll to position [1100, 0]
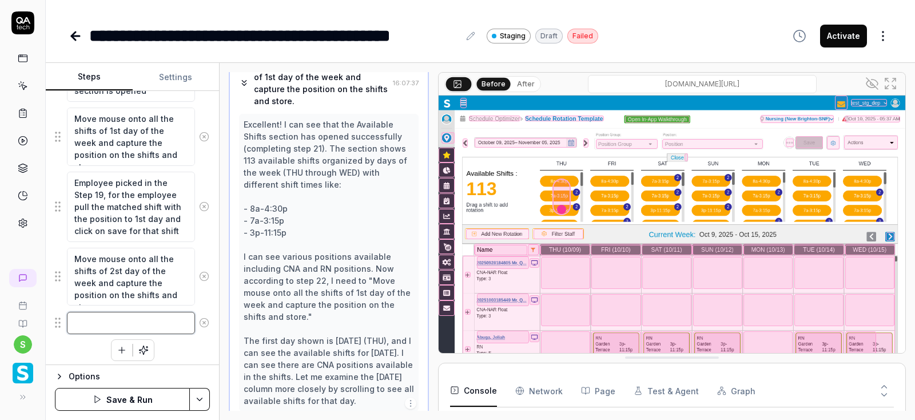
click at [100, 313] on textarea at bounding box center [131, 323] width 128 height 22
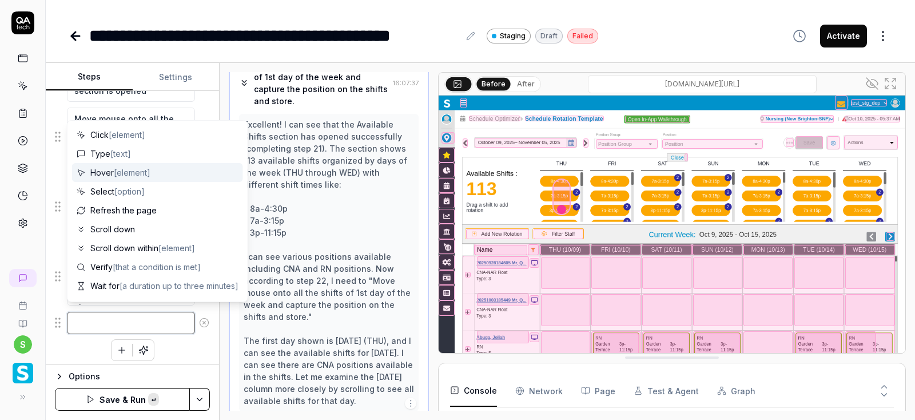
paste textarea "Employee picked in the Step 19, for the employee pull the matched shift with th…"
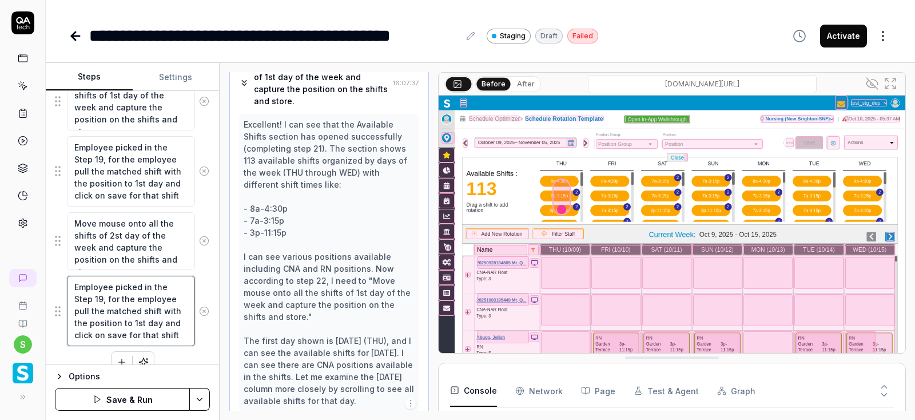
scroll to position [1147, 0]
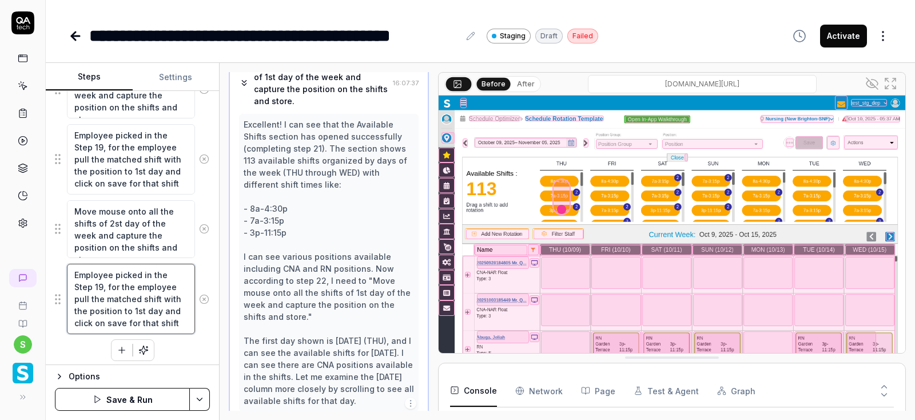
click at [122, 308] on textarea "Employee picked in the Step 19, for the employee pull the matched shift with th…" at bounding box center [131, 299] width 128 height 70
drag, startPoint x: 116, startPoint y: 220, endPoint x: 428, endPoint y: 268, distance: 315.4
click at [120, 221] on textarea "Move mouse onto all the shifts of 2st day of the week and capture the position …" at bounding box center [131, 229] width 128 height 58
click at [199, 399] on html "**********" at bounding box center [457, 210] width 915 height 420
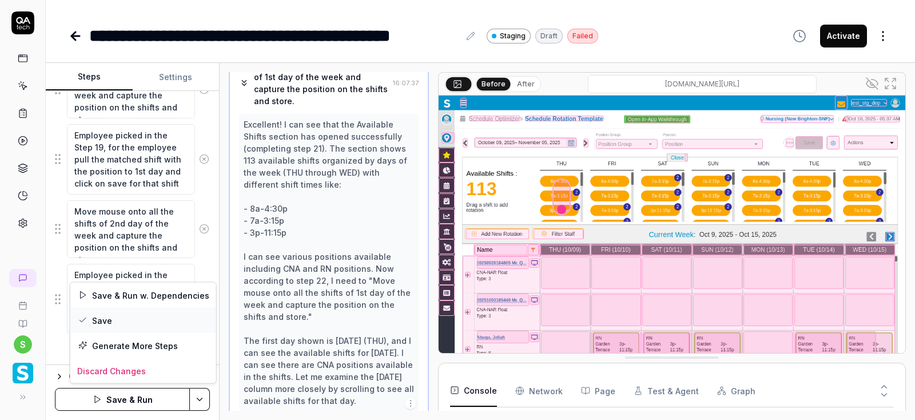
click at [102, 323] on div "Save" at bounding box center [143, 320] width 146 height 25
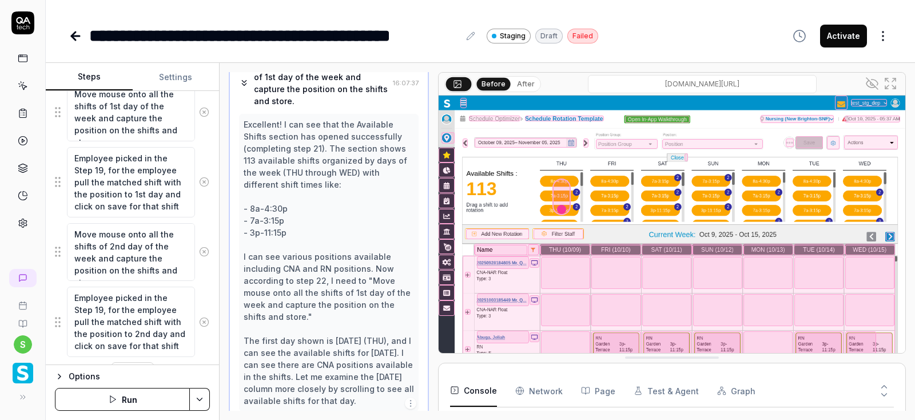
scroll to position [1147, 0]
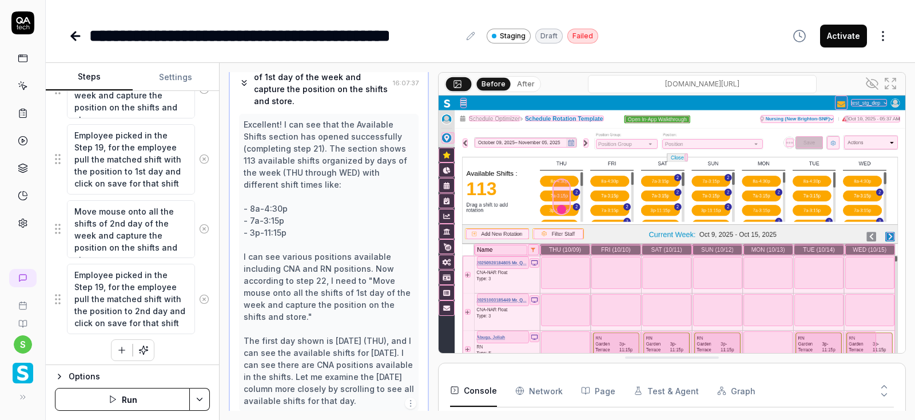
click at [119, 345] on icon "button" at bounding box center [122, 350] width 10 height 10
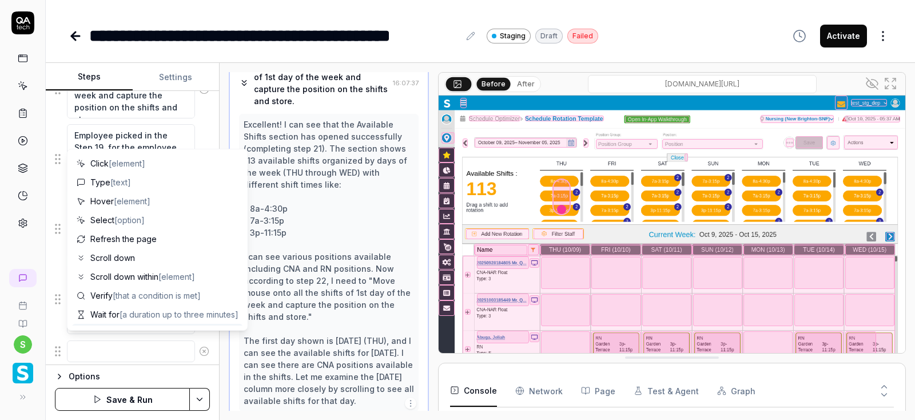
click at [144, 343] on textarea at bounding box center [131, 351] width 128 height 22
click at [236, 59] on div "**********" at bounding box center [481, 210] width 870 height 420
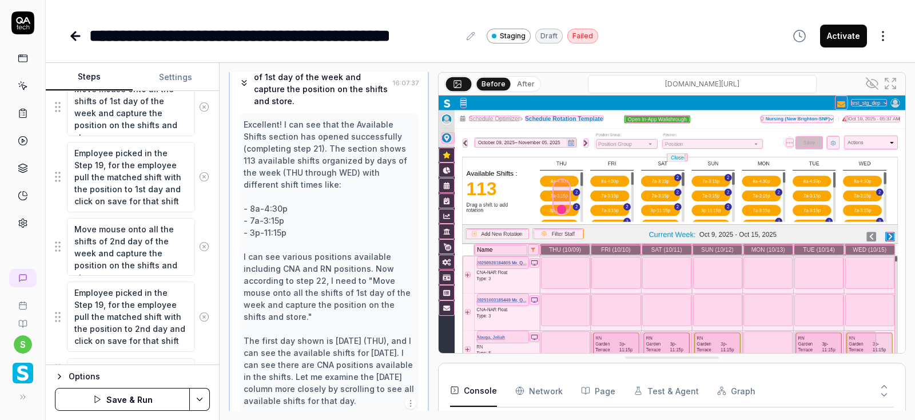
scroll to position [1107, 0]
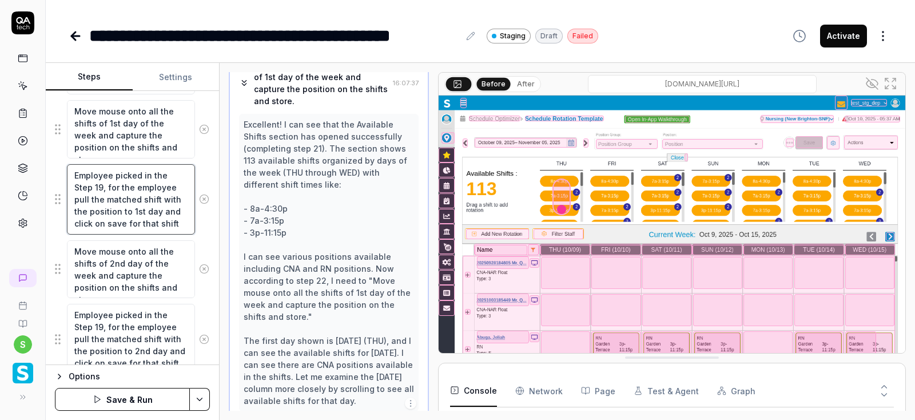
click at [168, 225] on textarea "Employee picked in the Step 19, for the employee pull the matched shift with th…" at bounding box center [131, 199] width 128 height 70
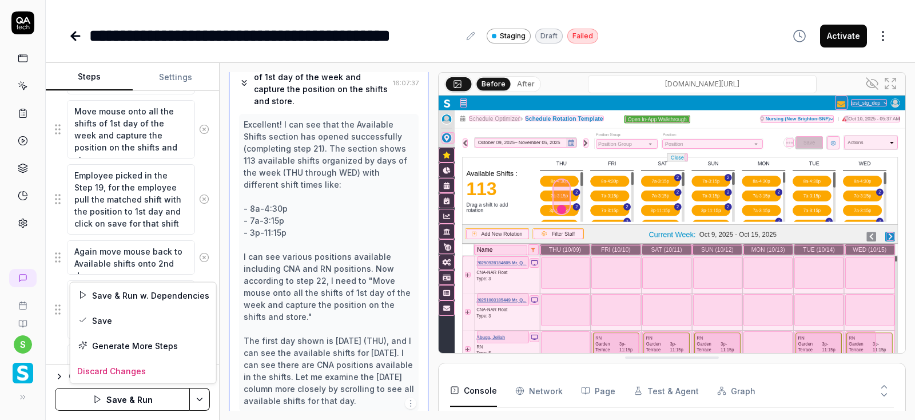
click at [199, 399] on html "**********" at bounding box center [457, 210] width 915 height 420
click at [110, 320] on div "Save" at bounding box center [143, 320] width 146 height 25
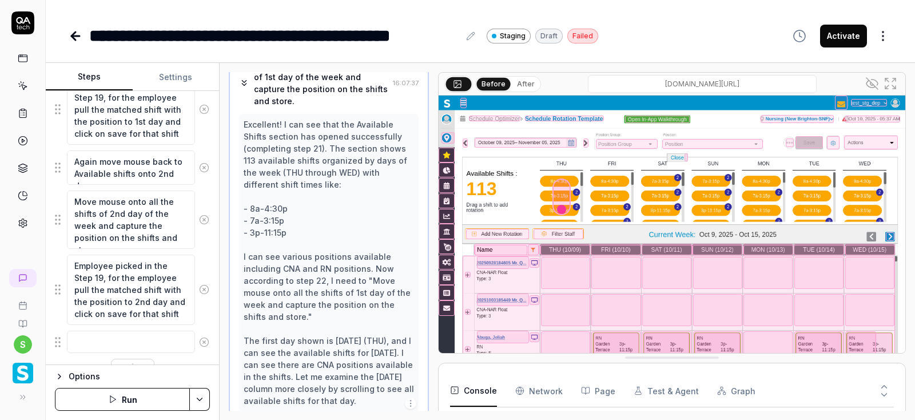
scroll to position [1216, 0]
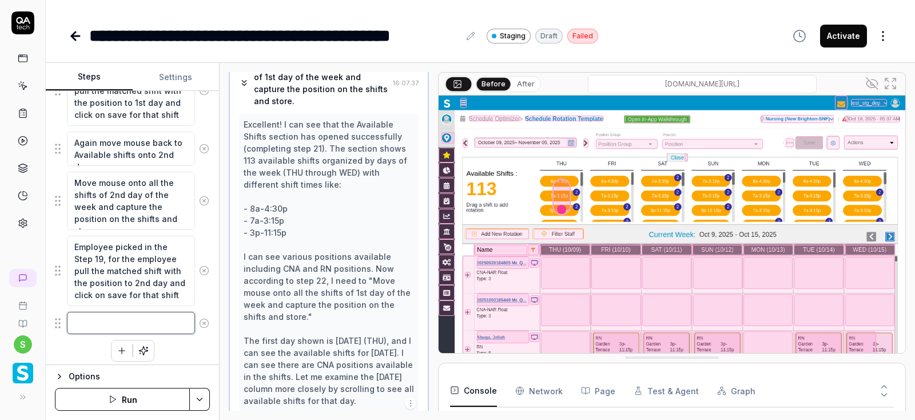
click at [102, 319] on textarea at bounding box center [131, 323] width 128 height 22
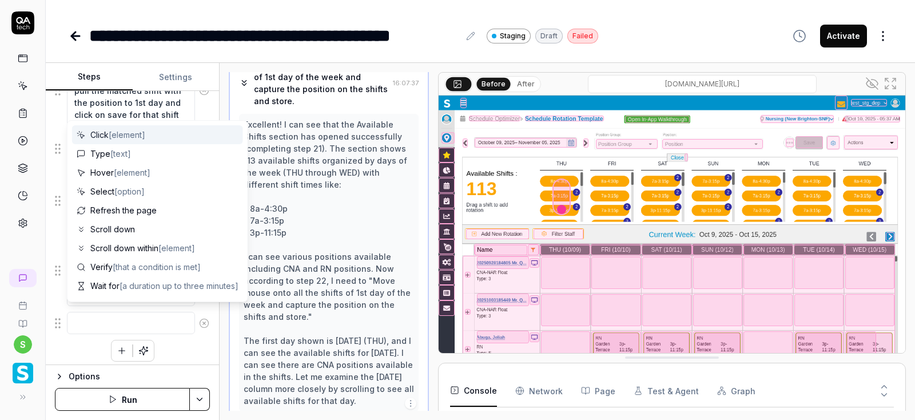
click at [344, 168] on div "Excellent! I can see that the Available Shifts section has opened successfully …" at bounding box center [329, 262] width 171 height 288
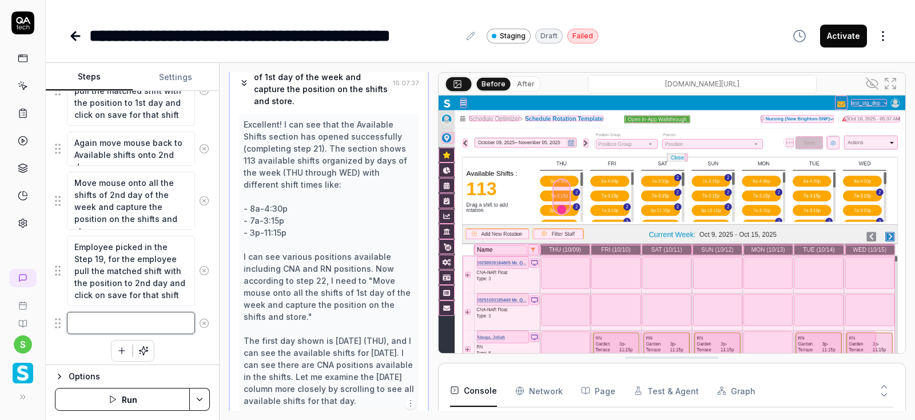
click at [172, 315] on textarea at bounding box center [131, 323] width 128 height 22
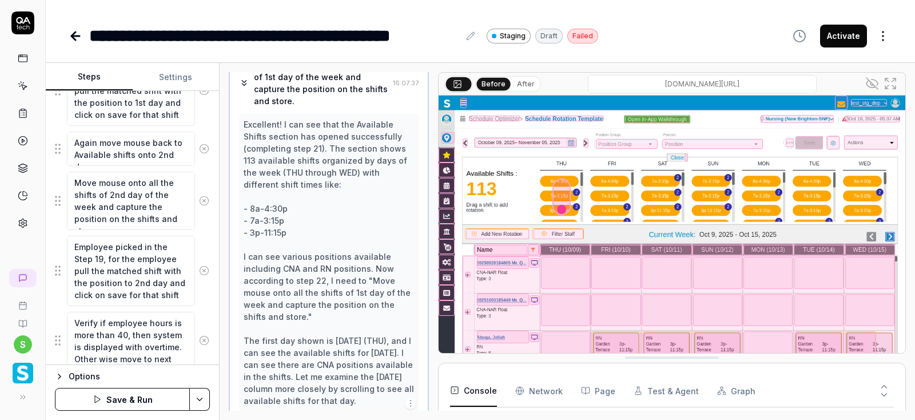
click at [205, 235] on div "Employee picked in the Step 19, for the employee pull the matched shift with th…" at bounding box center [132, 271] width 155 height 72
drag, startPoint x: 191, startPoint y: 152, endPoint x: 72, endPoint y: 142, distance: 119.4
click at [72, 142] on textarea "Again move mouse back to Available shifts onto 2nd day" at bounding box center [131, 149] width 128 height 35
click at [130, 153] on textarea "Again move mouse back to Available shifts onto 2nd day" at bounding box center [131, 149] width 128 height 35
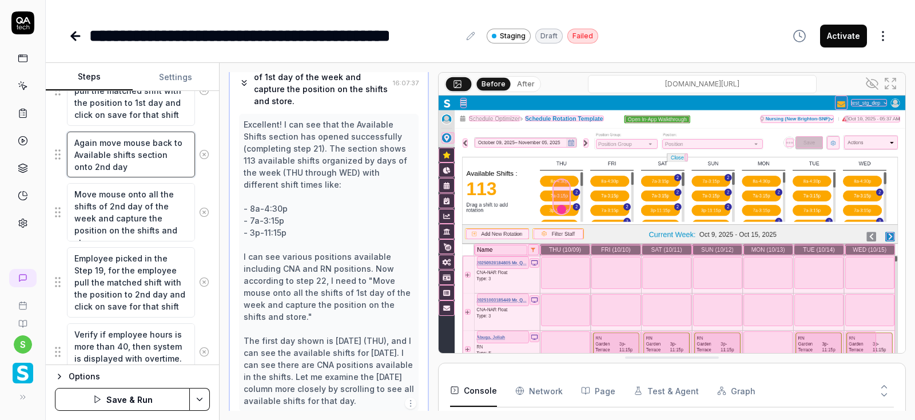
drag, startPoint x: 116, startPoint y: 163, endPoint x: 73, endPoint y: 141, distance: 48.4
click at [73, 141] on textarea "Again move mouse back to Available shifts section onto 2nd day" at bounding box center [131, 155] width 128 height 46
drag, startPoint x: 151, startPoint y: 227, endPoint x: 70, endPoint y: 192, distance: 88.4
click at [70, 192] on textarea "Move mouse onto all the shifts of 2nd day of the week and capture the position …" at bounding box center [131, 212] width 128 height 58
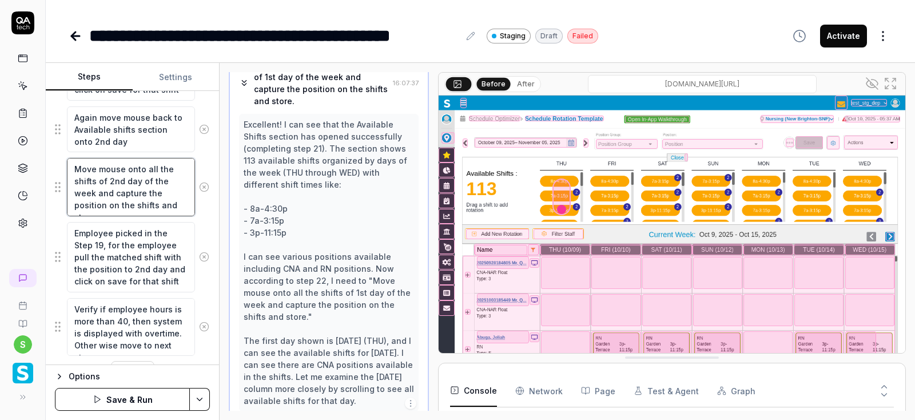
scroll to position [1262, 0]
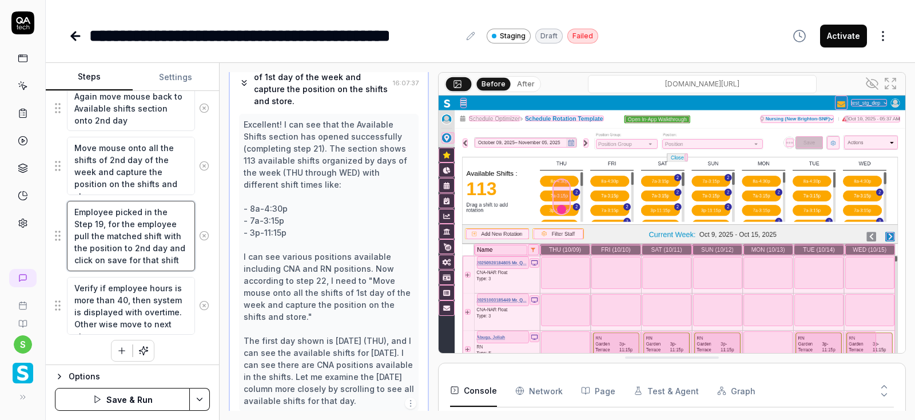
drag, startPoint x: 164, startPoint y: 253, endPoint x: 75, endPoint y: 207, distance: 100.8
click at [70, 207] on textarea "Employee picked in the Step 19, for the employee pull the matched shift with th…" at bounding box center [131, 236] width 128 height 70
drag, startPoint x: 130, startPoint y: 306, endPoint x: 69, endPoint y: 282, distance: 65.2
click at [69, 282] on textarea "Verify if employee hours is more than 40, then system is displayed with overtim…" at bounding box center [131, 306] width 128 height 58
click at [204, 399] on html "**********" at bounding box center [457, 210] width 915 height 420
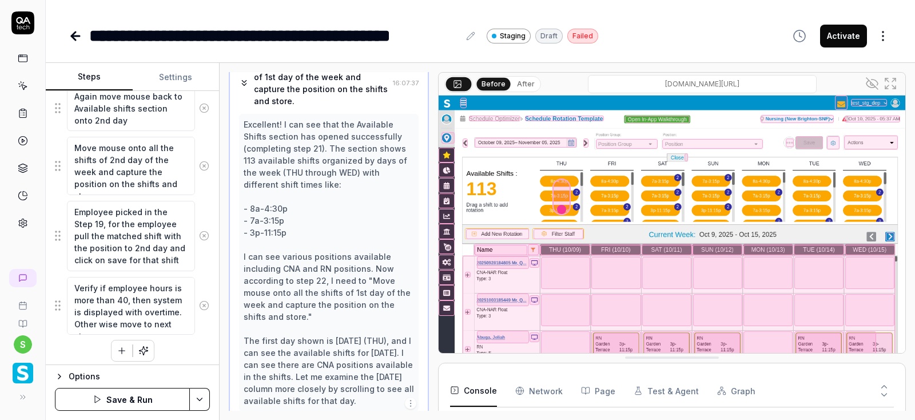
scroll to position [88, 0]
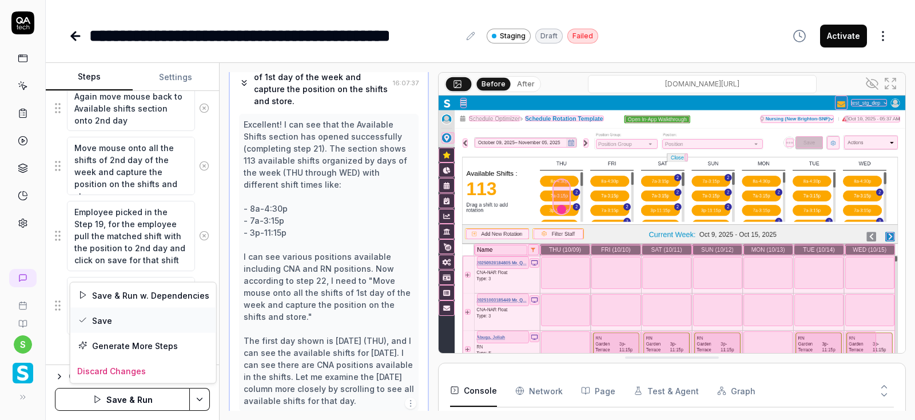
click at [103, 320] on div "Save" at bounding box center [143, 320] width 146 height 25
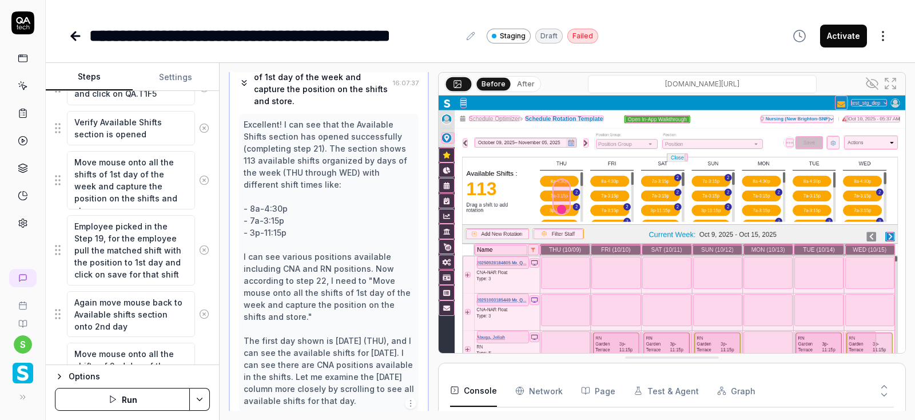
scroll to position [1262, 0]
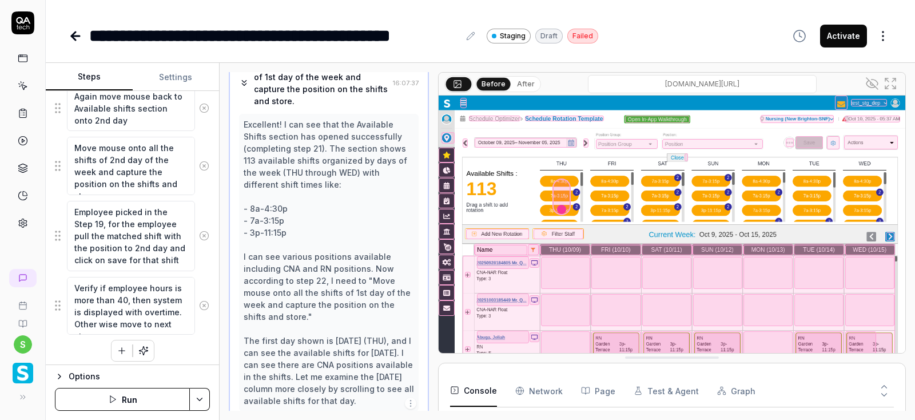
click at [108, 399] on button "Run" at bounding box center [122, 399] width 135 height 23
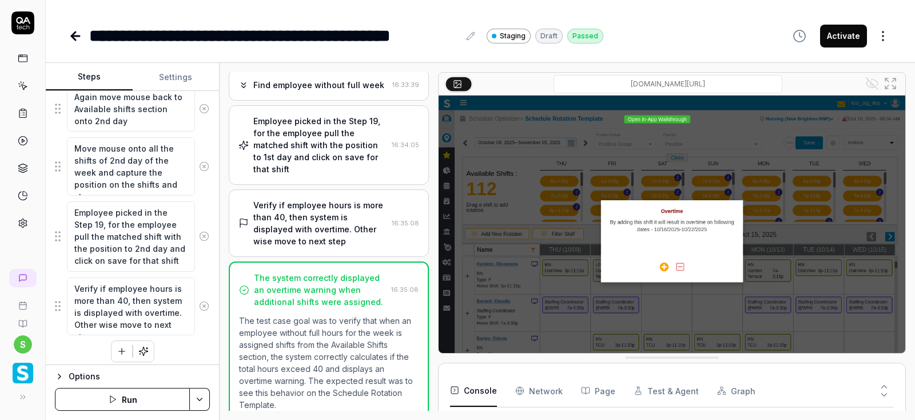
scroll to position [1262, 0]
click at [165, 310] on textarea "Verify if employee hours is more than 40, then system is displayed with overtim…" at bounding box center [131, 306] width 128 height 58
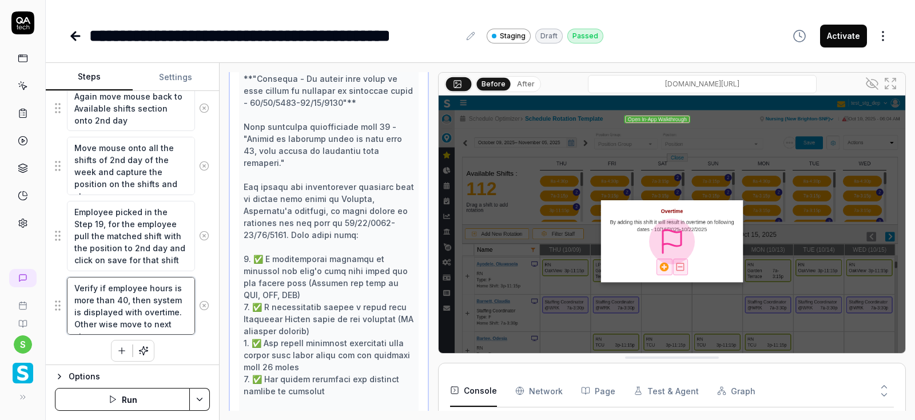
scroll to position [1168, 0]
click at [204, 399] on html "**********" at bounding box center [457, 210] width 915 height 420
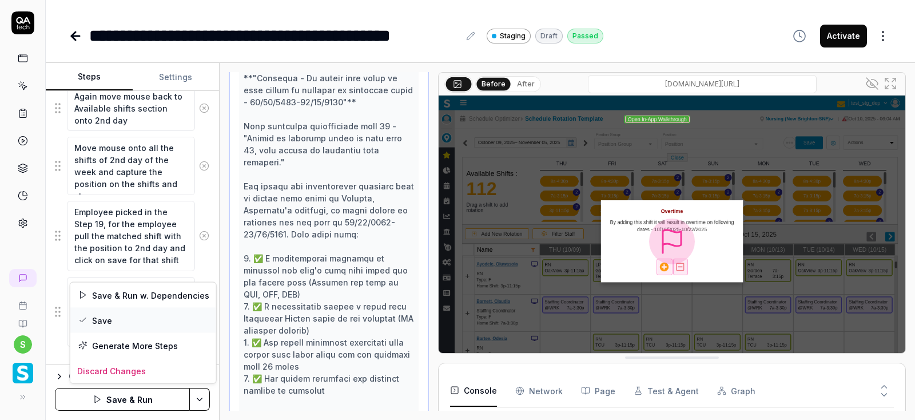
click at [111, 314] on div "Save" at bounding box center [143, 320] width 146 height 25
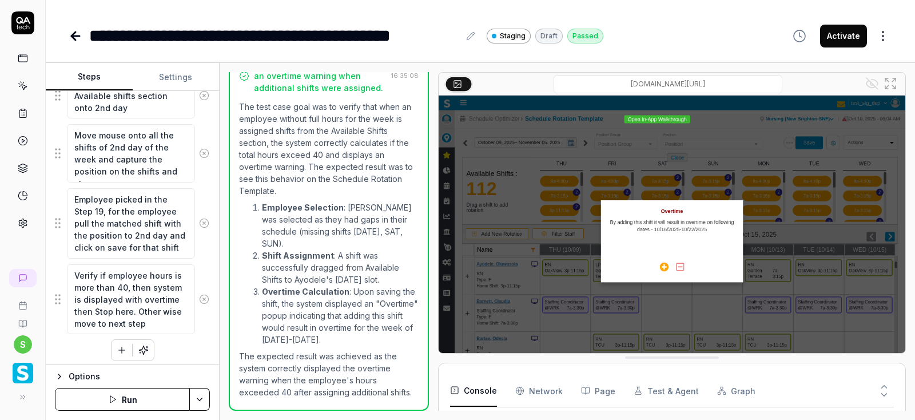
scroll to position [1059, 0]
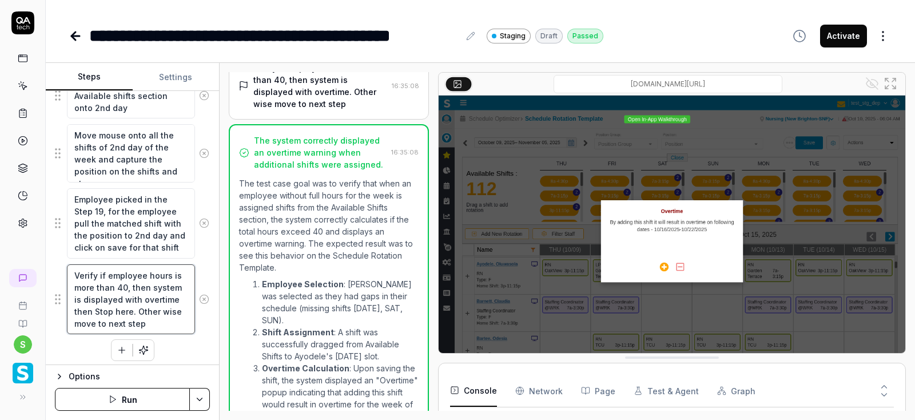
drag, startPoint x: 130, startPoint y: 316, endPoint x: 70, endPoint y: 269, distance: 76.7
click at [70, 269] on textarea "Verify if employee hours is more than 40, then system is displayed with overtim…" at bounding box center [131, 299] width 128 height 70
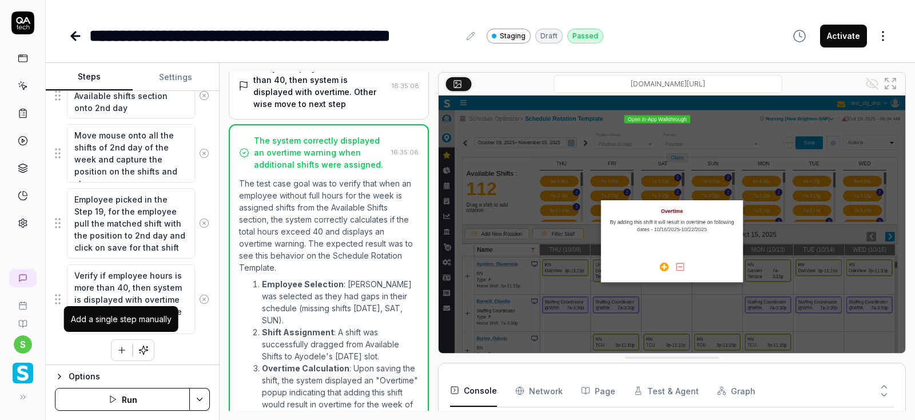
click at [122, 345] on icon "button" at bounding box center [122, 350] width 10 height 10
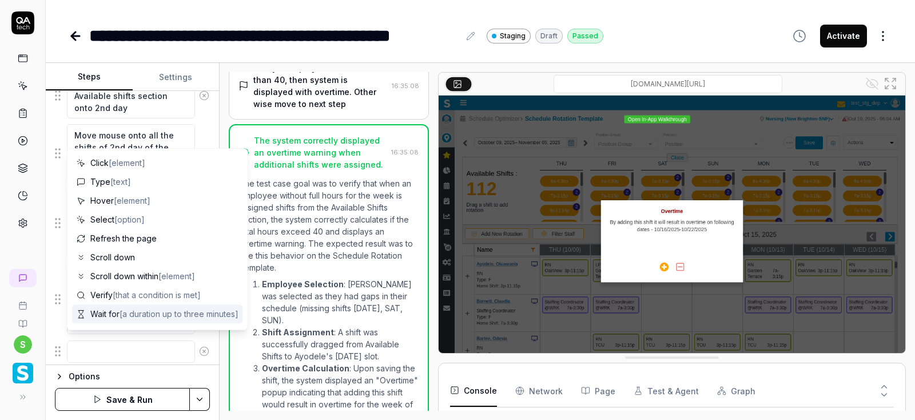
click at [122, 349] on textarea at bounding box center [131, 351] width 128 height 22
click at [94, 347] on textarea at bounding box center [131, 351] width 128 height 22
paste textarea "Again move mouse back to Available shifts section onto 2nd day"
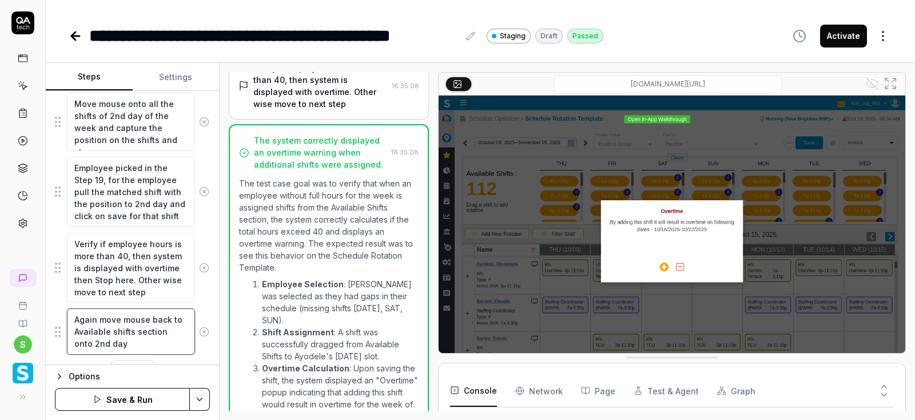
scroll to position [1326, 0]
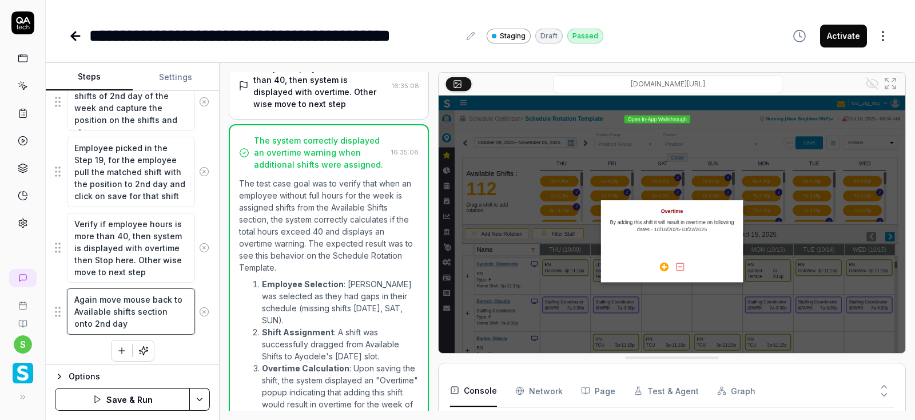
click at [77, 323] on textarea "Again move mouse back to Available shifts section onto 2nd day" at bounding box center [131, 311] width 128 height 46
click at [125, 346] on icon "button" at bounding box center [122, 351] width 10 height 10
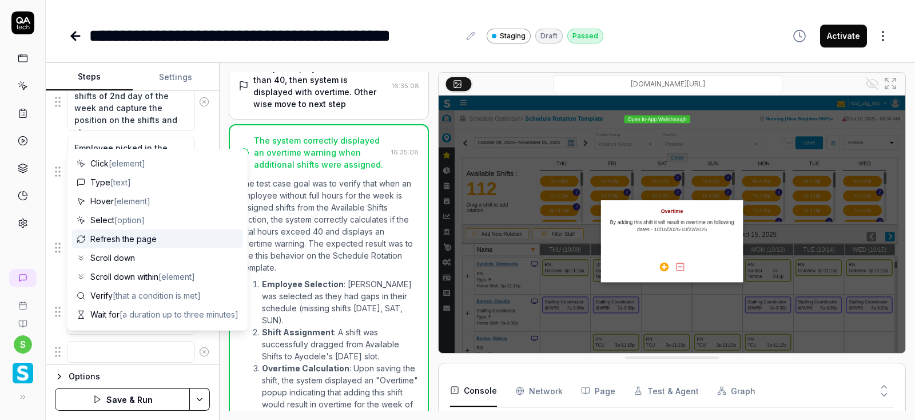
scroll to position [69, 0]
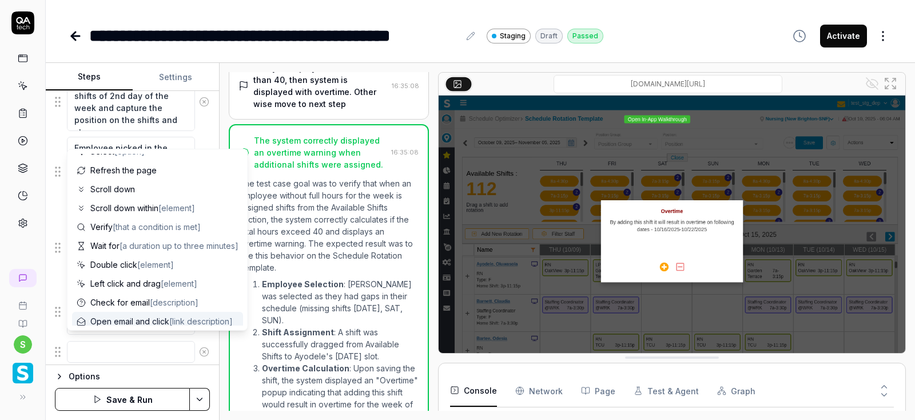
click at [96, 341] on textarea at bounding box center [131, 352] width 128 height 22
click at [95, 342] on textarea at bounding box center [131, 352] width 128 height 22
paste textarea "Move mouse onto all the shifts of 2nd day of the week and capture the position …"
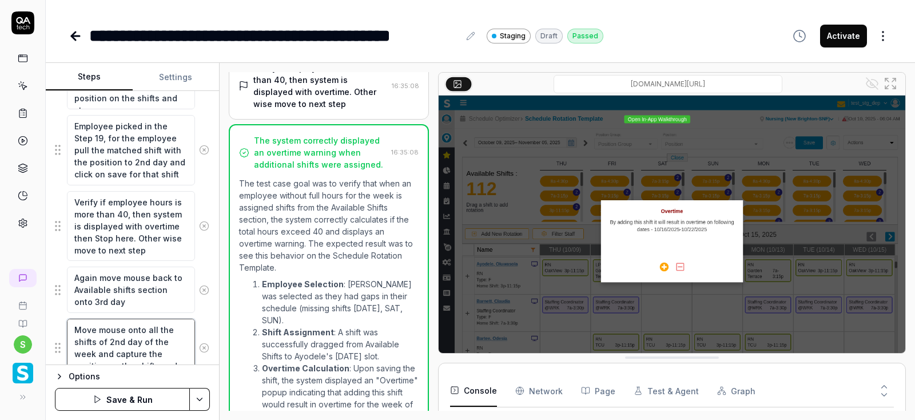
click at [114, 338] on textarea "Move mouse onto all the shifts of 2nd day of the week and capture the position …" at bounding box center [131, 348] width 128 height 58
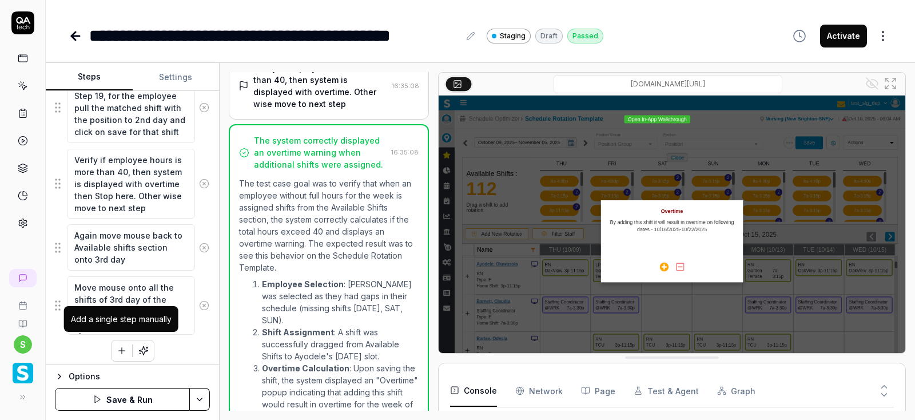
click at [122, 347] on icon "button" at bounding box center [122, 350] width 0 height 6
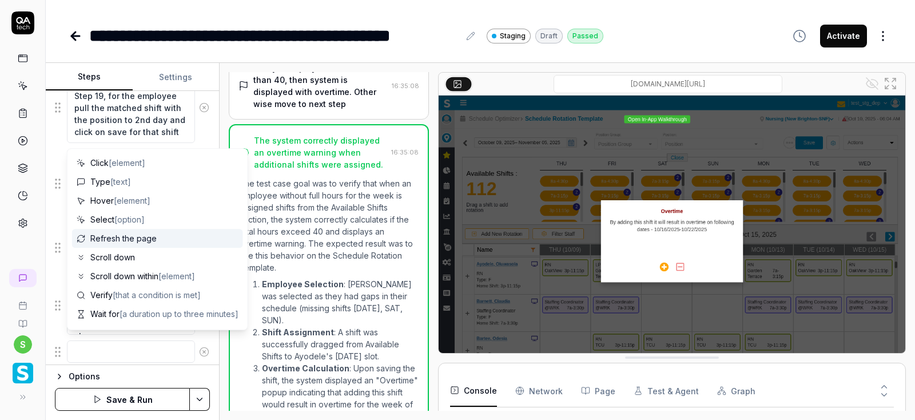
scroll to position [69, 0]
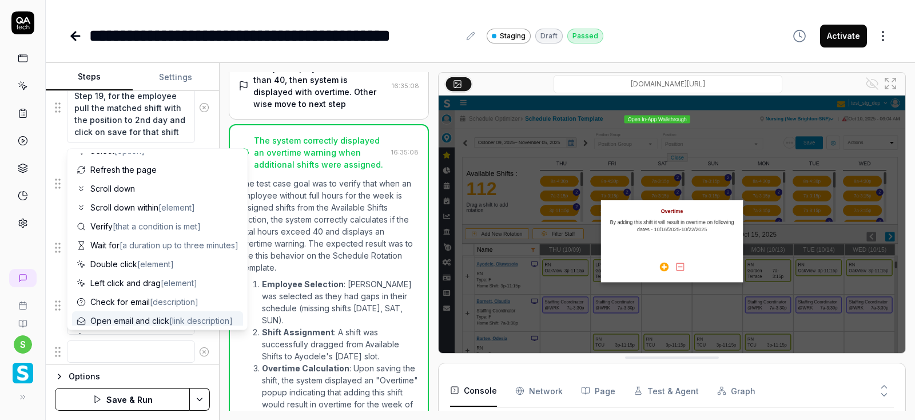
click at [85, 346] on textarea at bounding box center [131, 351] width 128 height 22
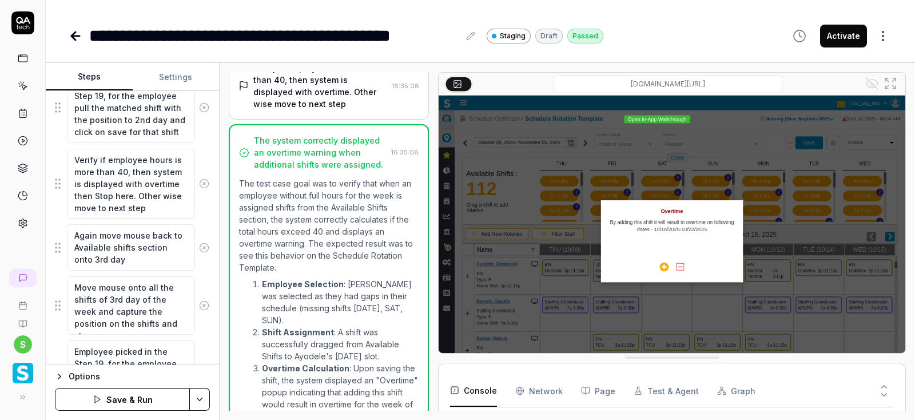
scroll to position [1424, 0]
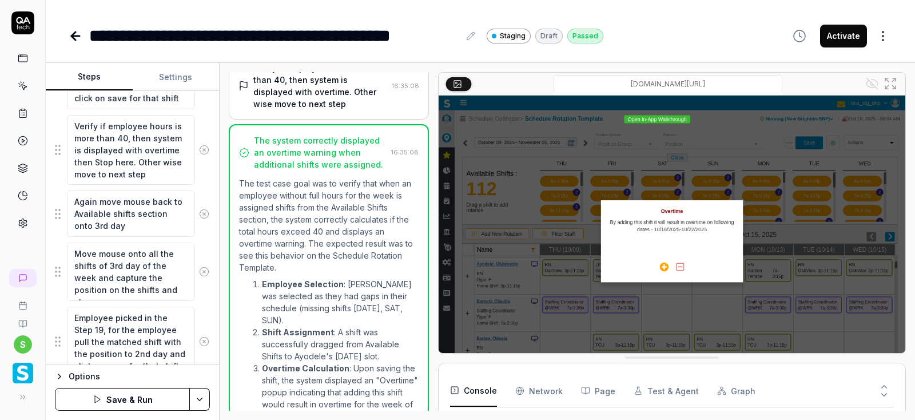
click at [128, 348] on textarea "Employee picked in the Step 19, for the employee pull the matched shift with th…" at bounding box center [131, 342] width 128 height 70
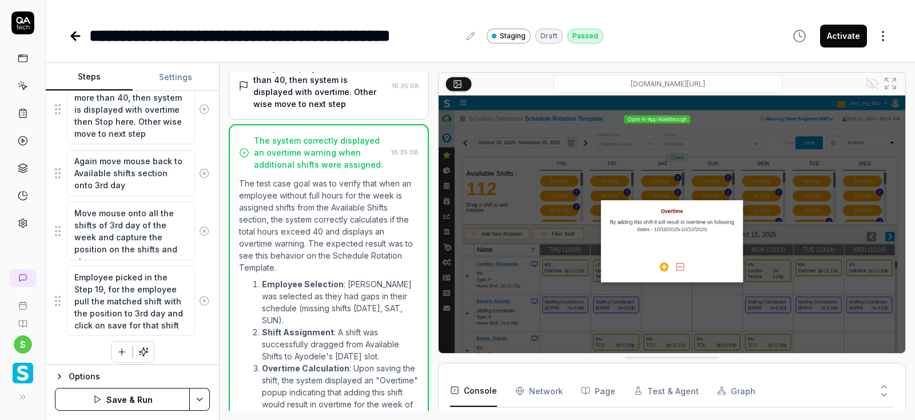
scroll to position [1465, 0]
click at [116, 346] on button "button" at bounding box center [122, 351] width 21 height 21
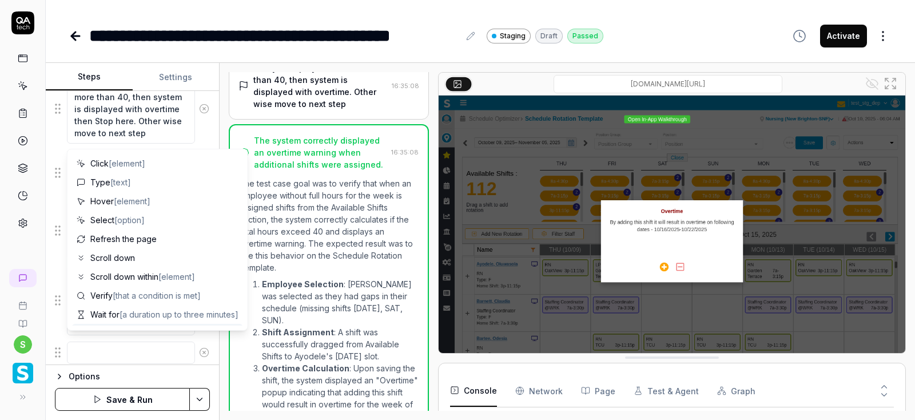
click at [103, 342] on textarea at bounding box center [131, 353] width 128 height 22
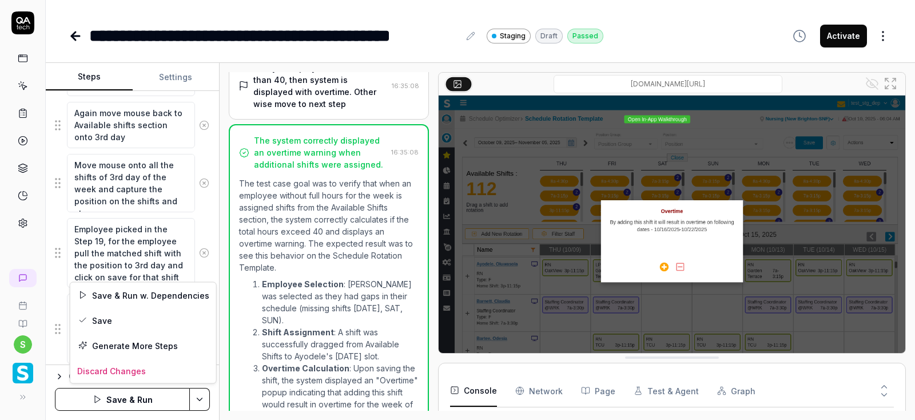
click at [195, 398] on html "**********" at bounding box center [457, 210] width 915 height 420
click at [106, 322] on div "Save" at bounding box center [143, 320] width 146 height 25
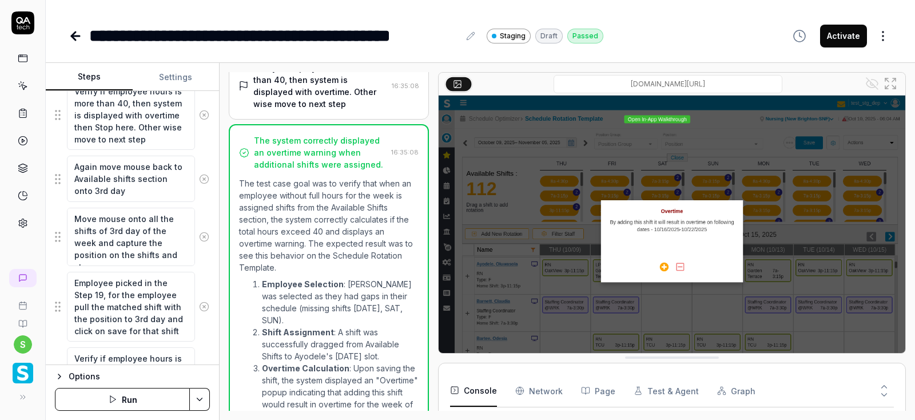
scroll to position [1541, 0]
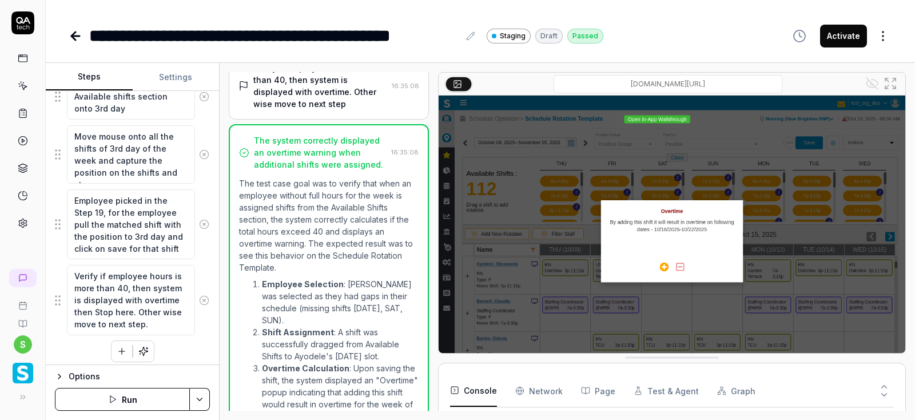
click at [125, 403] on button "Run" at bounding box center [122, 399] width 135 height 23
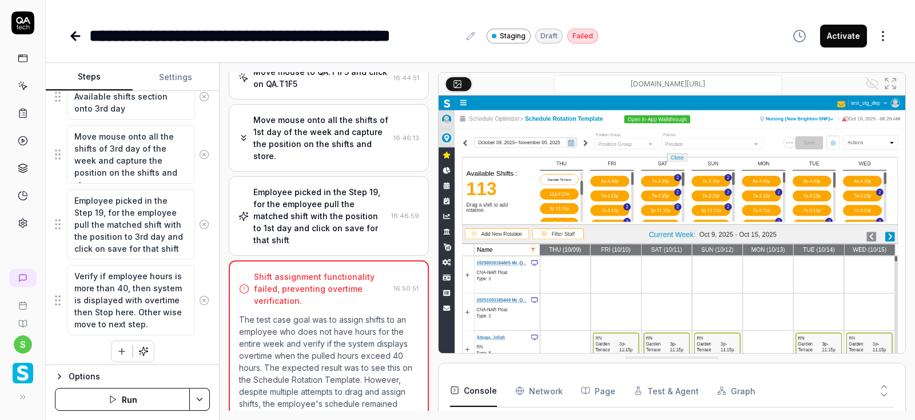
scroll to position [641, 0]
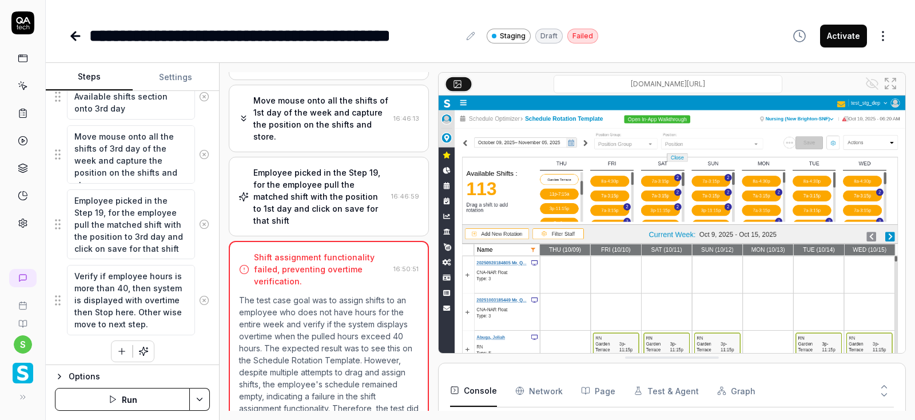
click at [370, 167] on div "Employee picked in the Step 19, for the employee pull the matched shift with th…" at bounding box center [319, 197] width 133 height 60
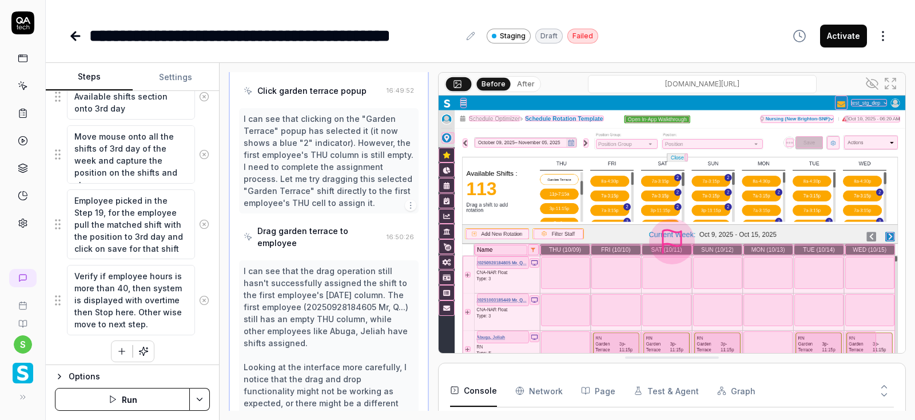
scroll to position [2053, 0]
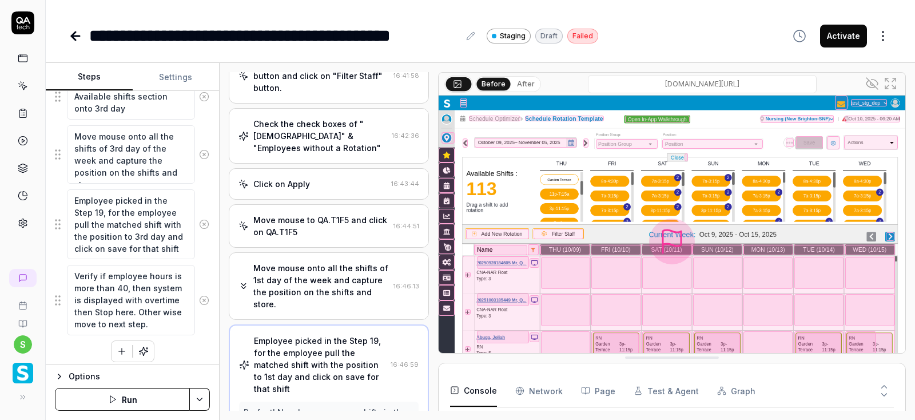
click at [335, 262] on div "Move mouse onto all the shifts of 1st day of the week and capture the position …" at bounding box center [321, 286] width 136 height 48
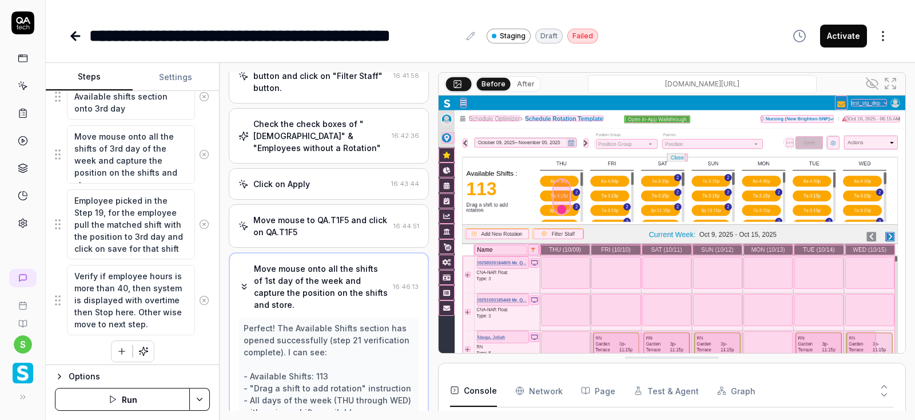
scroll to position [481, 0]
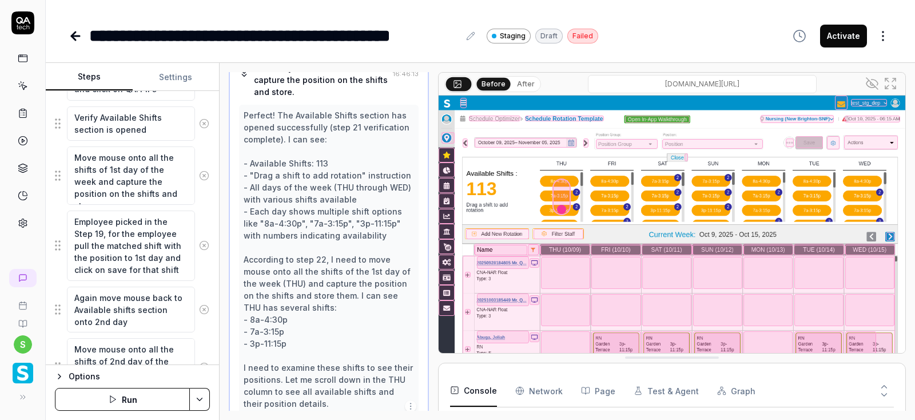
scroll to position [1129, 0]
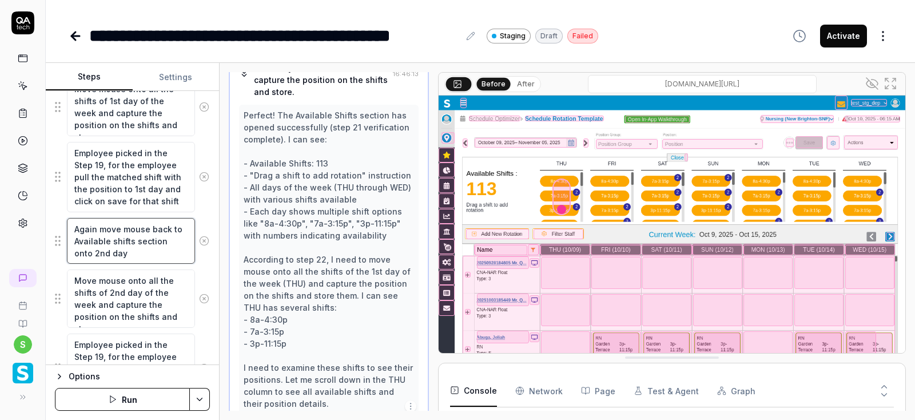
click at [140, 248] on textarea "Again move mouse back to Available shifts section onto 2nd day" at bounding box center [131, 241] width 128 height 46
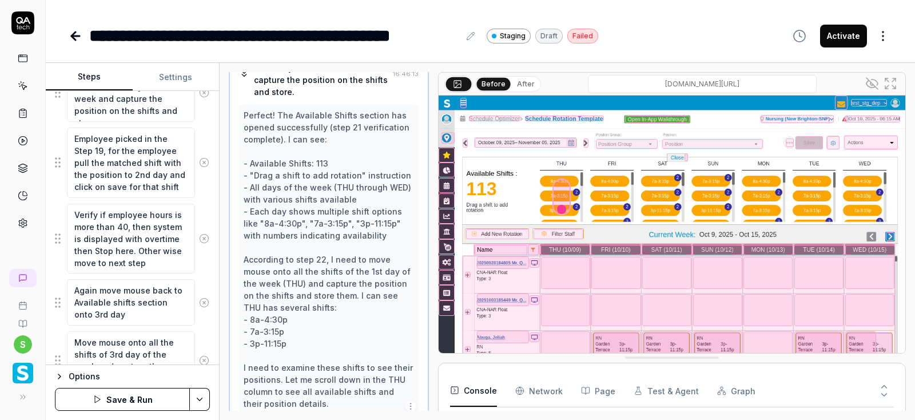
scroll to position [1404, 0]
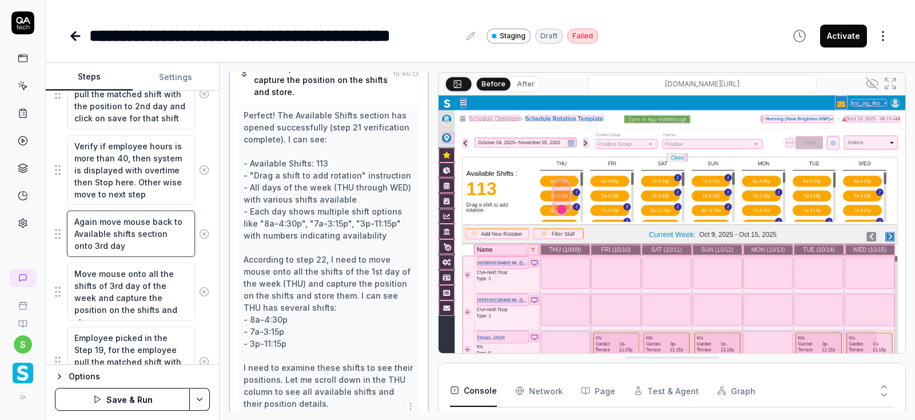
click at [136, 243] on textarea "Again move mouse back to Available shifts section onto 3rd day" at bounding box center [131, 234] width 128 height 46
click at [199, 396] on html "**********" at bounding box center [457, 210] width 915 height 420
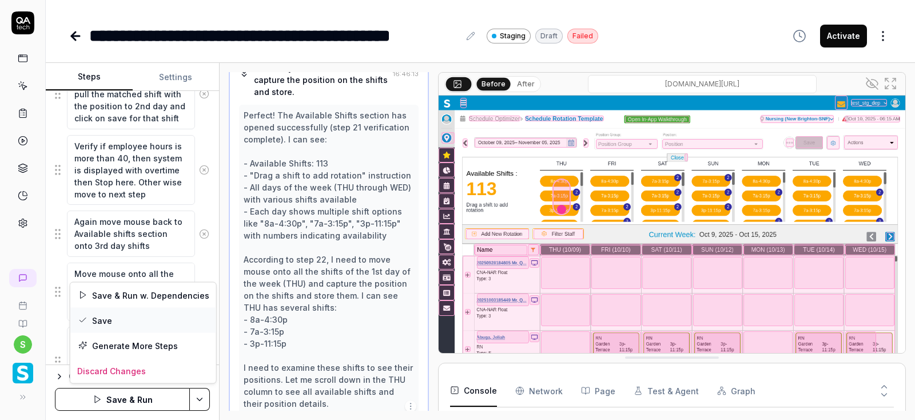
click at [105, 318] on div "Save" at bounding box center [143, 320] width 146 height 25
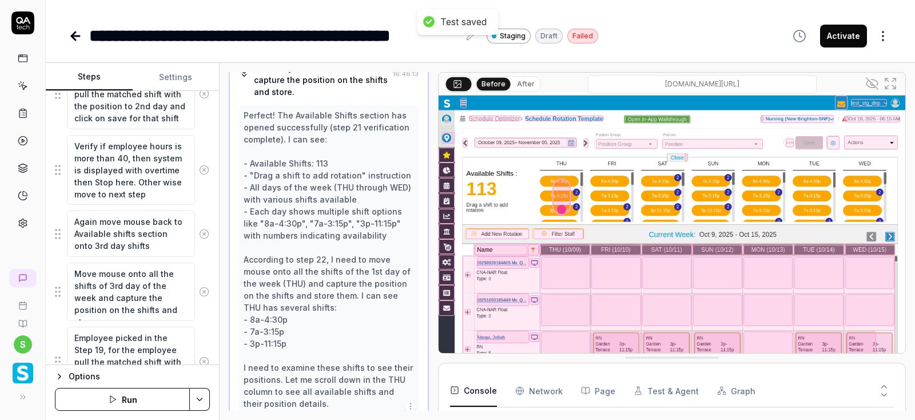
scroll to position [1184, 0]
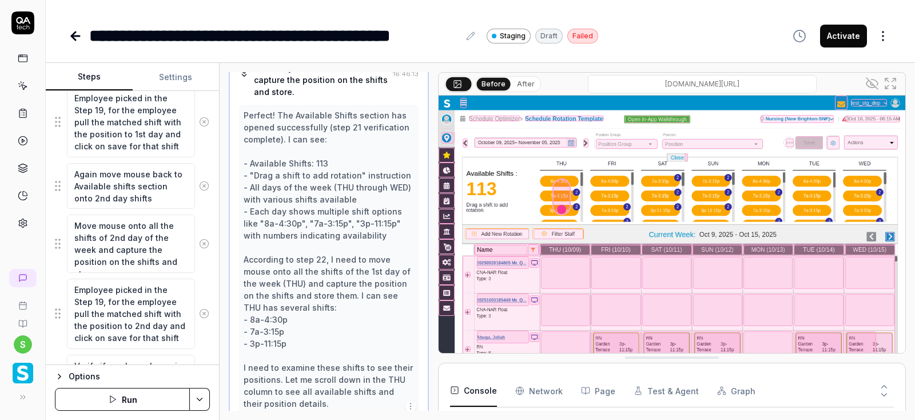
click at [105, 395] on button "Run" at bounding box center [122, 399] width 135 height 23
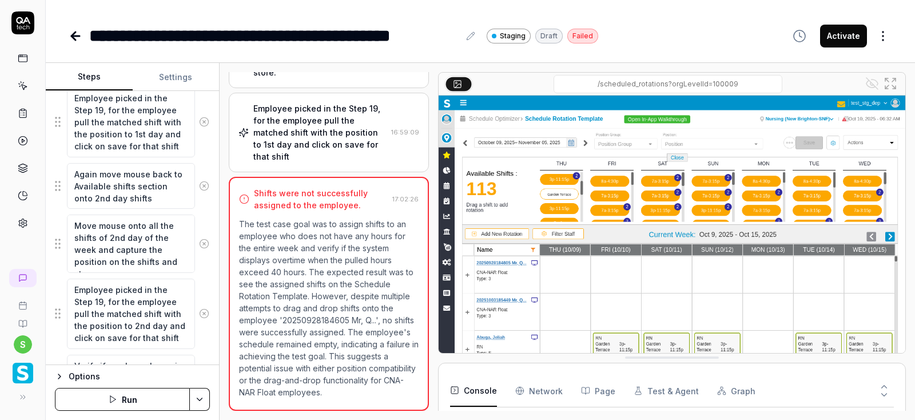
scroll to position [392, 0]
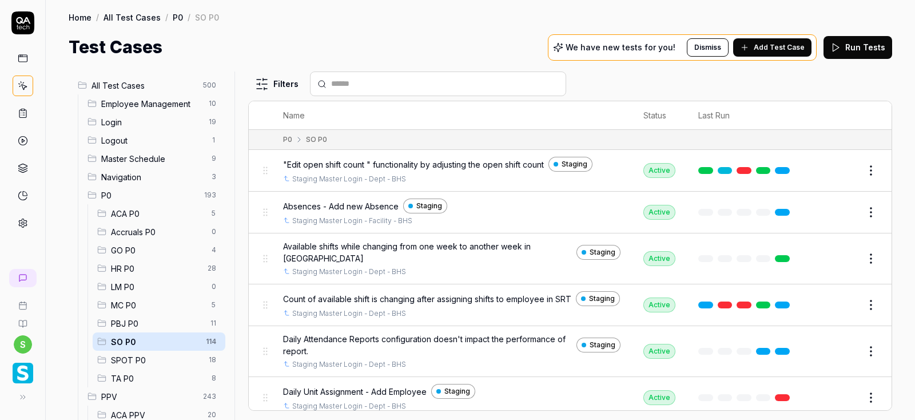
scroll to position [247, 0]
